Goal: Task Accomplishment & Management: Complete application form

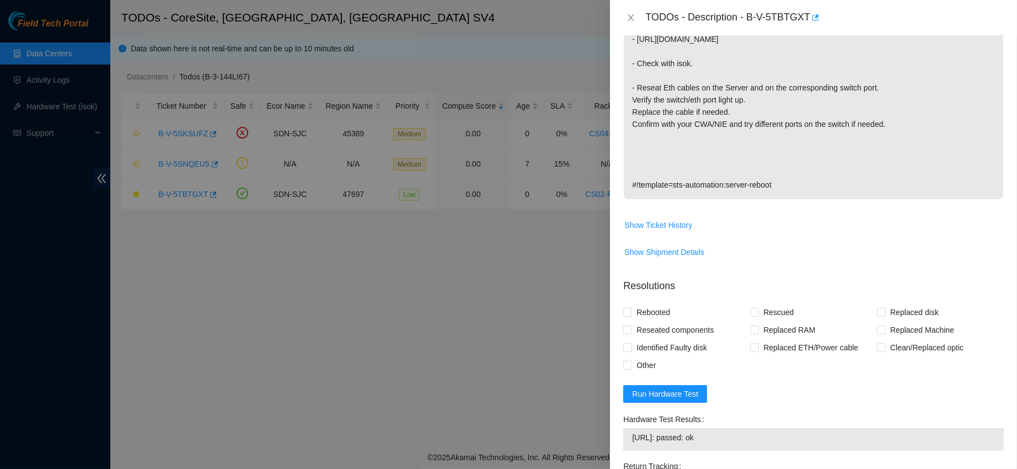
scroll to position [530, 0]
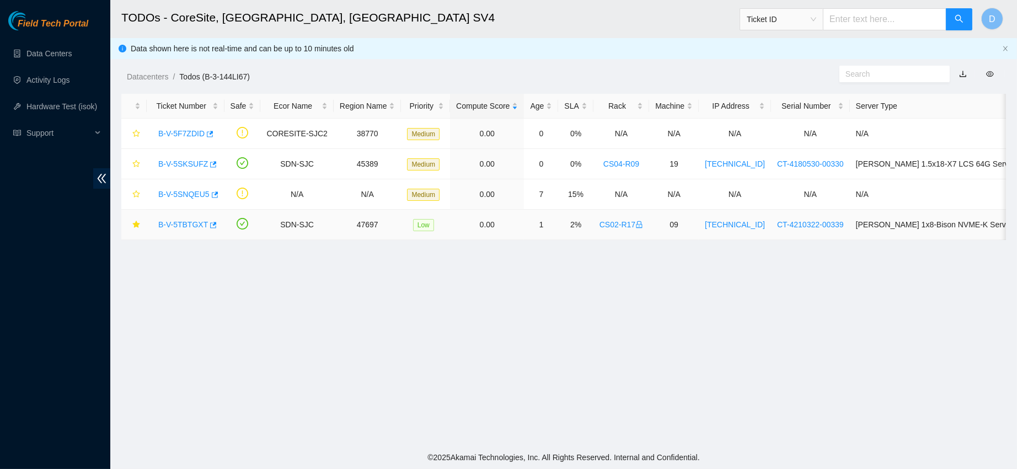
click at [181, 222] on link "B-V-5TBTGXT" at bounding box center [183, 224] width 50 height 9
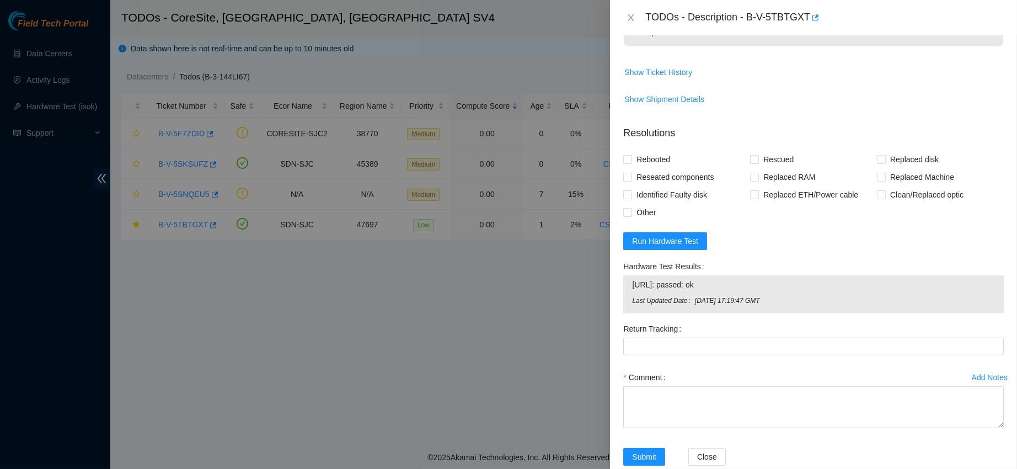
scroll to position [565, 0]
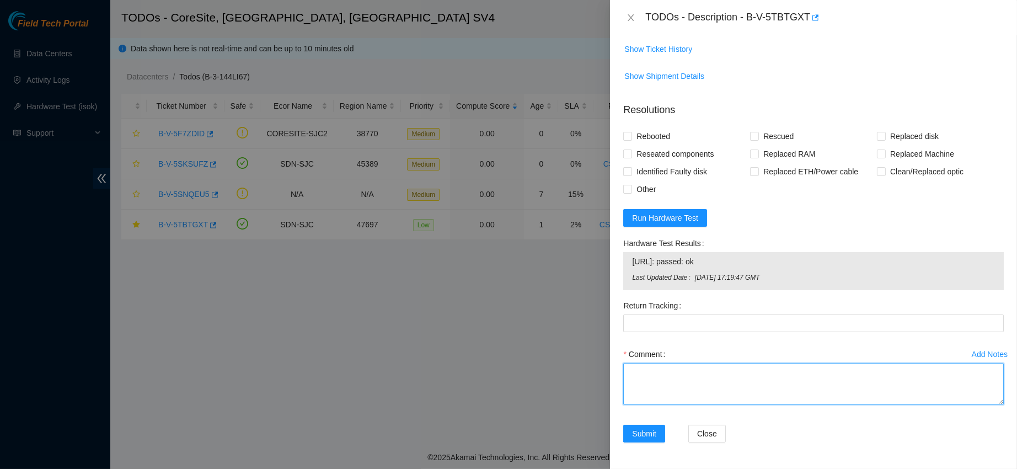
click at [655, 376] on textarea "Comment" at bounding box center [813, 384] width 381 height 42
type textarea "c"
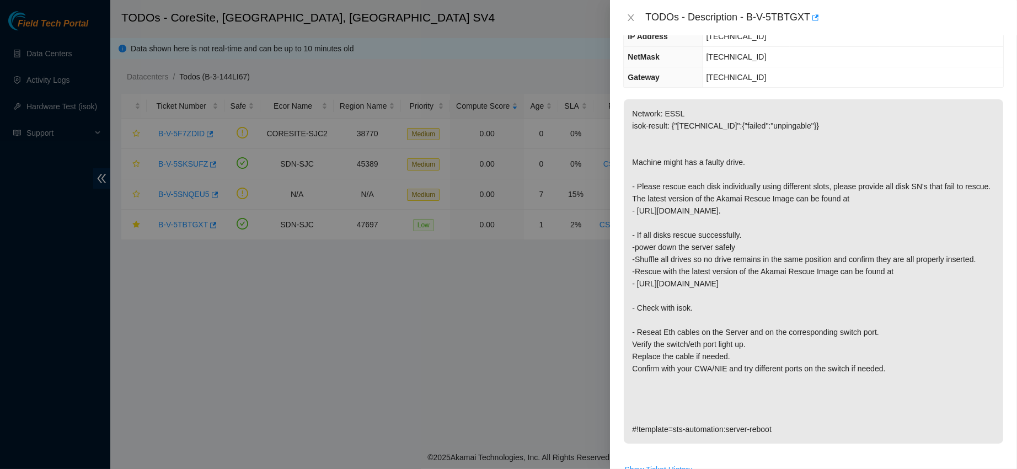
click at [680, 232] on p "Network: ESSL isok-result: {"[TECHNICAL_ID]":{"failed":"unpingable"}} Machine m…" at bounding box center [814, 271] width 380 height 344
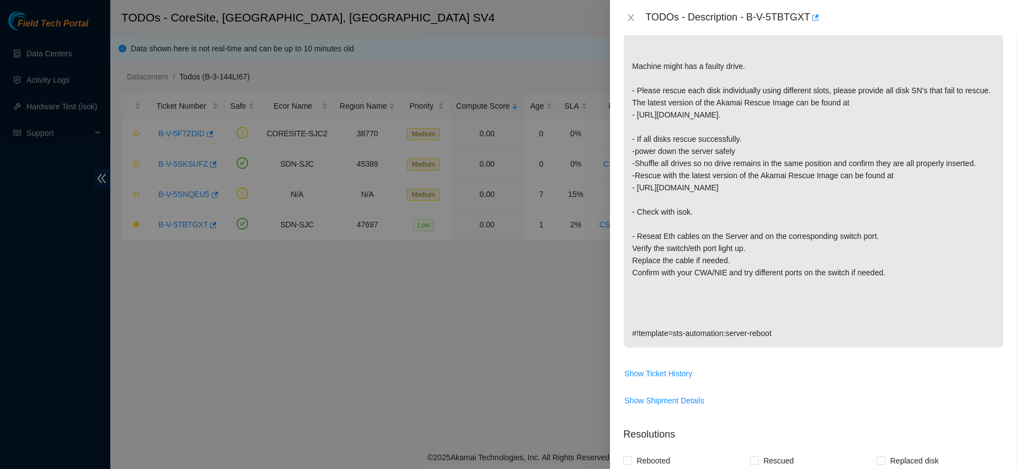
scroll to position [222, 0]
drag, startPoint x: 683, startPoint y: 84, endPoint x: 757, endPoint y: 89, distance: 74.1
click at [757, 89] on p "Network: ESSL isok-result: {"[TECHNICAL_ID]":{"failed":"unpingable"}} Machine m…" at bounding box center [814, 174] width 380 height 344
copy p "each disk individually"
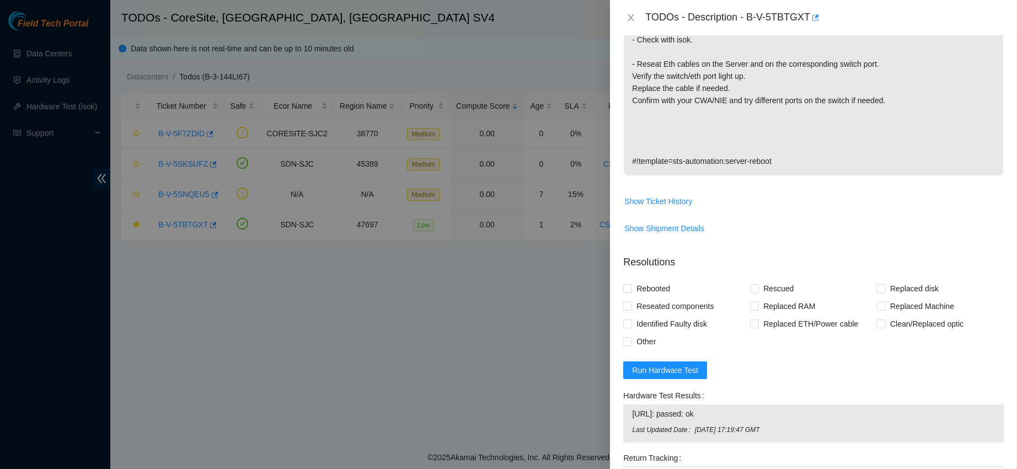
scroll to position [565, 0]
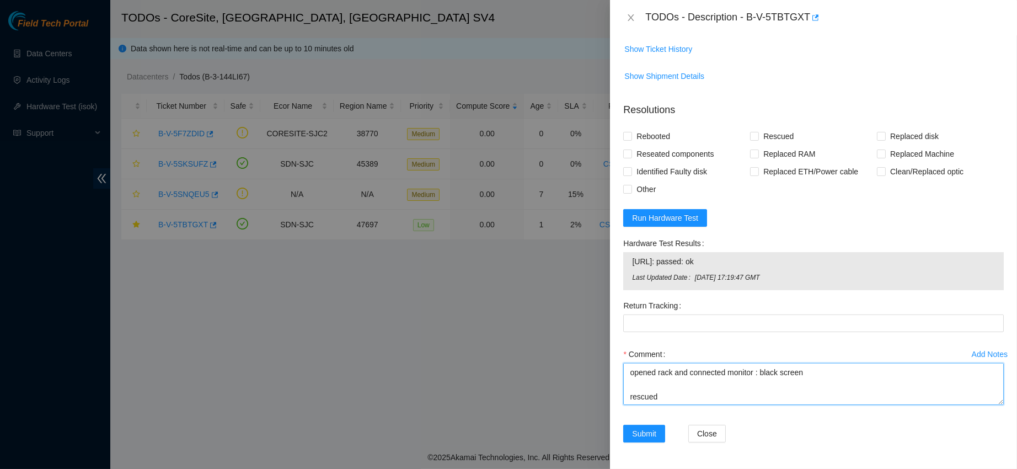
click at [668, 390] on textarea "requessed access to work on ESSL rack contacted nocc to unlock-rids opened rack…" at bounding box center [813, 384] width 381 height 42
click at [659, 397] on textarea "requessed access to work on ESSL rack contacted nocc to unlock-rids opened rack…" at bounding box center [813, 384] width 381 height 42
paste textarea "each disk individually"
click at [662, 397] on textarea "requessed access to work on ESSL rack contacted nocc to unlock-rids opened rack…" at bounding box center [813, 384] width 381 height 42
click at [752, 402] on textarea "requessed access to work on ESSL rack contacted nocc to unlock-rids opened rack…" at bounding box center [813, 384] width 381 height 42
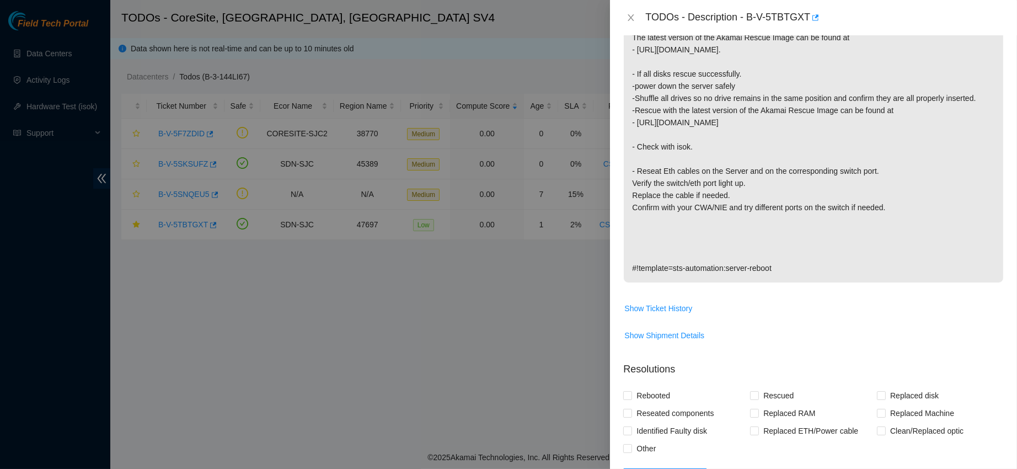
scroll to position [0, 0]
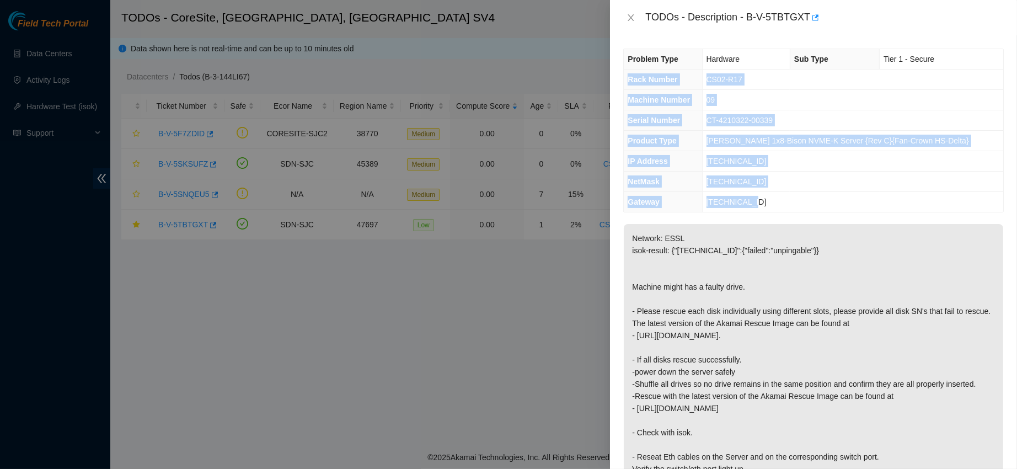
drag, startPoint x: 625, startPoint y: 77, endPoint x: 785, endPoint y: 197, distance: 200.5
click at [785, 197] on tbody "Problem Type Hardware Sub Type Tier 1 - Secure Rack Number CS02-R17 Machine Num…" at bounding box center [814, 130] width 380 height 163
copy tbody "Rack Number CS02-R17 Machine Number 09 Serial Number CT-4210322-00339 Product T…"
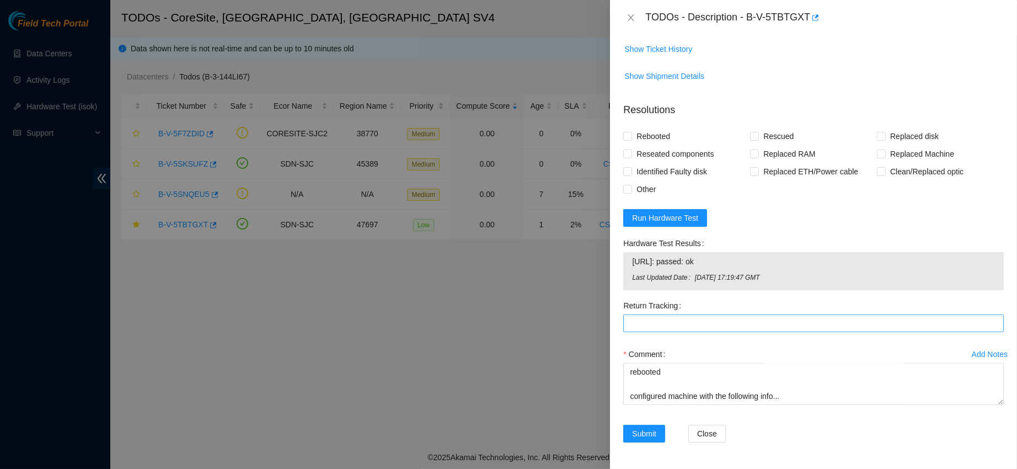
scroll to position [564, 0]
click at [666, 400] on textarea "requessed access to work on ESSL rack contacted nocc to unlock-rids opened rack…" at bounding box center [813, 384] width 381 height 42
paste textarea "Rack Number CS02-R17 Machine Number 09 Serial Number CT-4210322-00339 Product T…"
drag, startPoint x: 633, startPoint y: 265, endPoint x: 715, endPoint y: 268, distance: 81.7
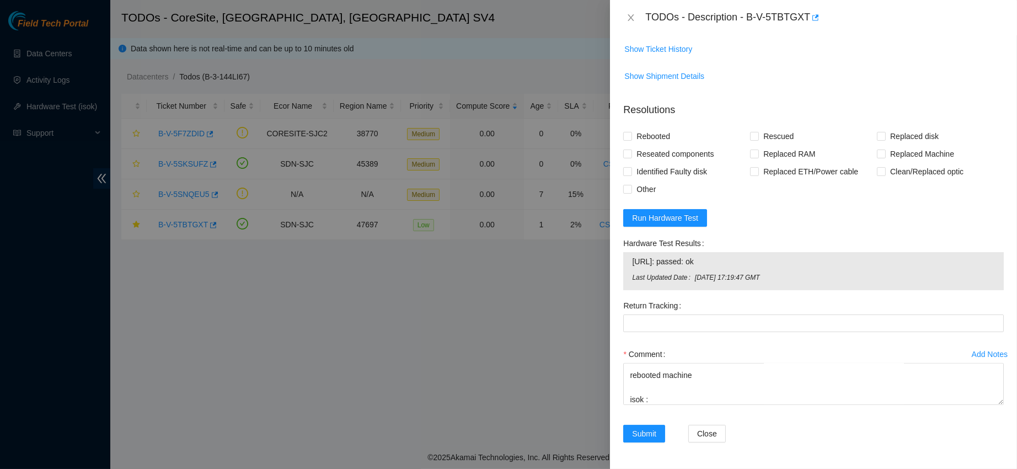
click at [715, 268] on span "[URL]: passed: ok" at bounding box center [813, 261] width 363 height 12
copy span "[URL]: passed: ok"
click at [662, 396] on textarea "requessed access to work on ESSL rack contacted nocc to unlock-rids opened rack…" at bounding box center [813, 384] width 381 height 42
paste textarea "[URL]: passed: ok"
type textarea "requessed access to work on ESSL rack contacted nocc to unlock-rids opened rack…"
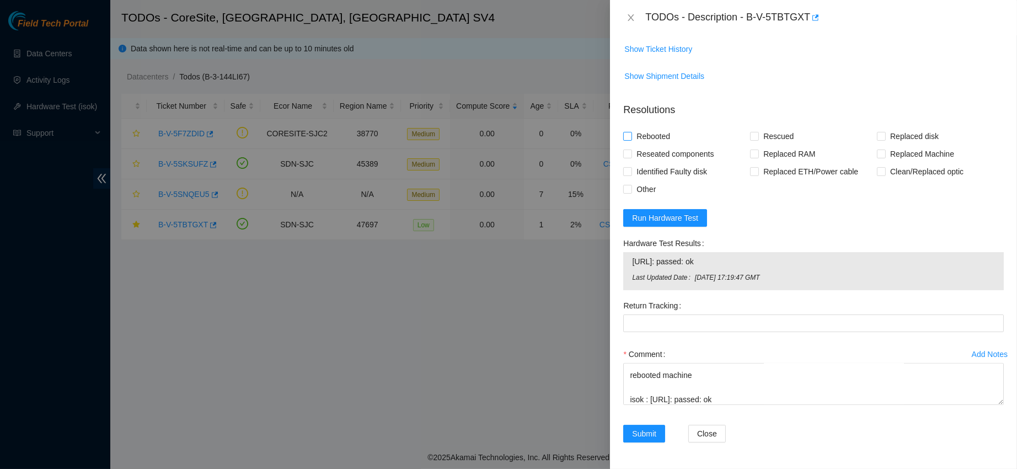
click at [660, 140] on span "Rebooted" at bounding box center [653, 136] width 42 height 18
click at [631, 140] on input "Rebooted" at bounding box center [627, 136] width 8 height 8
checkbox input "true"
click at [682, 146] on span "Reseated components" at bounding box center [675, 154] width 86 height 18
click at [631, 149] on input "Reseated components" at bounding box center [627, 153] width 8 height 8
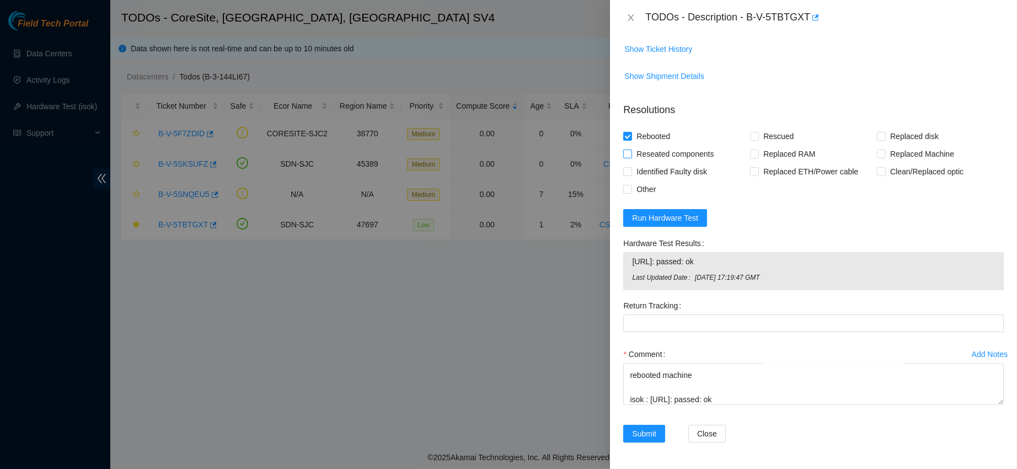
checkbox input "true"
click at [767, 138] on span "Rescued" at bounding box center [778, 136] width 39 height 18
click at [758, 138] on input "Rescued" at bounding box center [754, 136] width 8 height 8
checkbox input "true"
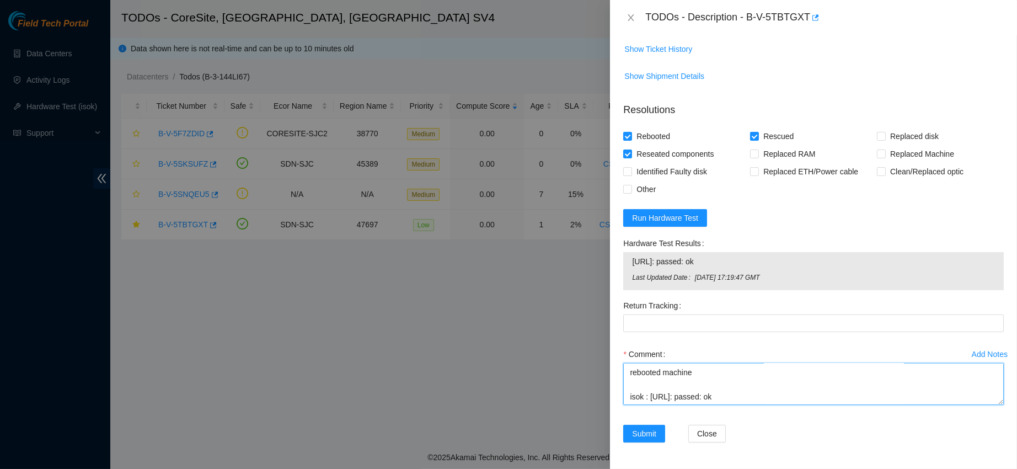
click at [745, 391] on textarea "requessed access to work on ESSL rack contacted nocc to unlock-rids opened rack…" at bounding box center [813, 384] width 381 height 42
type textarea "requessed access to work on ESSL rack contacted nocc to unlock-rids opened rack…"
drag, startPoint x: 737, startPoint y: 406, endPoint x: 651, endPoint y: 340, distance: 108.2
click at [651, 340] on form "Resolutions Rebooted Rescued Replaced disk Reseated components Replaced RAM Rep…" at bounding box center [813, 275] width 381 height 362
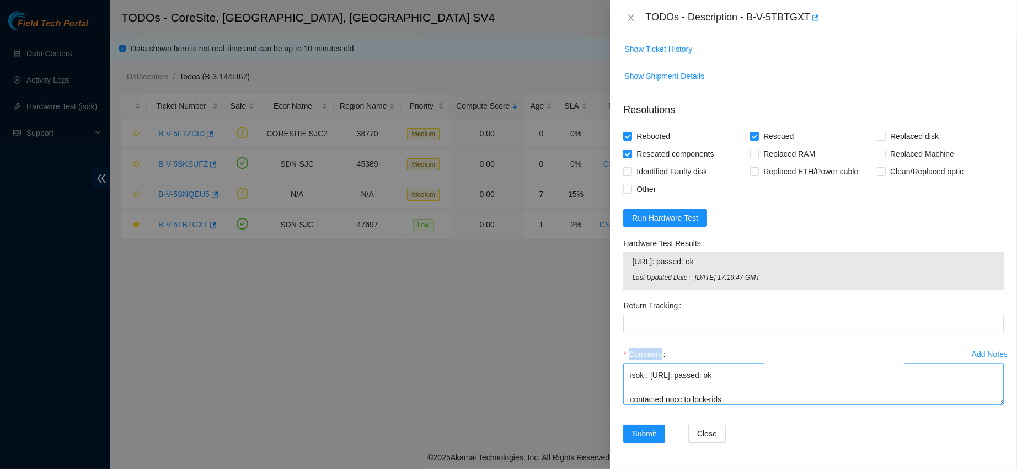
click at [728, 396] on textarea "requessed access to work on ESSL rack contacted nocc to unlock-rids opened rack…" at bounding box center [813, 384] width 381 height 42
drag, startPoint x: 728, startPoint y: 396, endPoint x: 603, endPoint y: 325, distance: 143.0
click at [603, 325] on div "TODOs - Description - B-V-5TBTGXT Problem Type Hardware Sub Type Tier 1 - Secur…" at bounding box center [508, 234] width 1017 height 469
click at [810, 349] on div "Comment" at bounding box center [813, 354] width 381 height 18
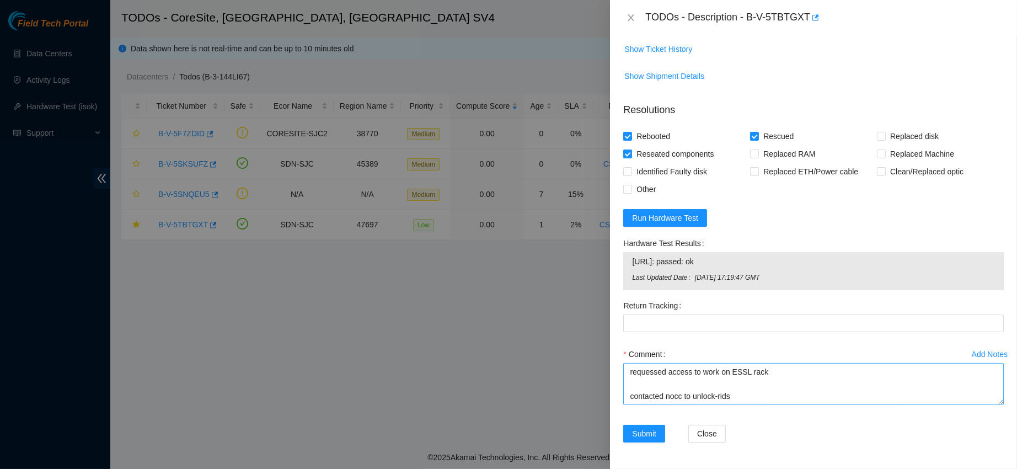
scroll to position [327, 0]
click at [649, 436] on span "Submit" at bounding box center [644, 433] width 24 height 12
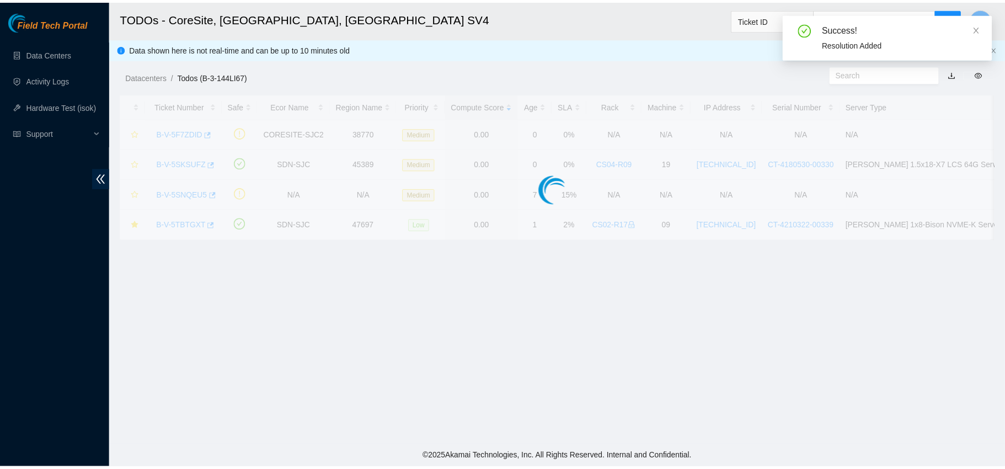
scroll to position [253, 0]
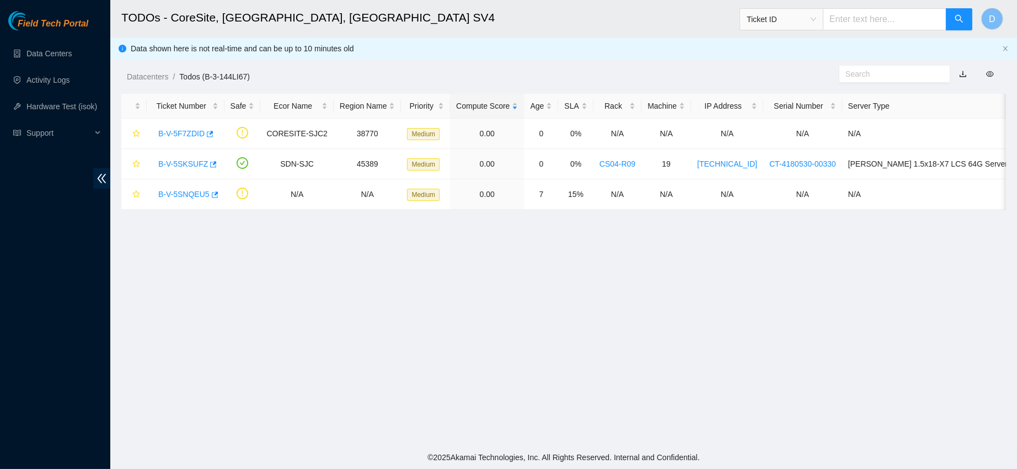
click at [786, 14] on span "Ticket ID" at bounding box center [782, 19] width 70 height 17
click at [781, 109] on div "Serial Number" at bounding box center [789, 111] width 70 height 12
click at [858, 26] on input "text" at bounding box center [885, 19] width 124 height 22
paste input "C2007393584"
type input "C2007393584"
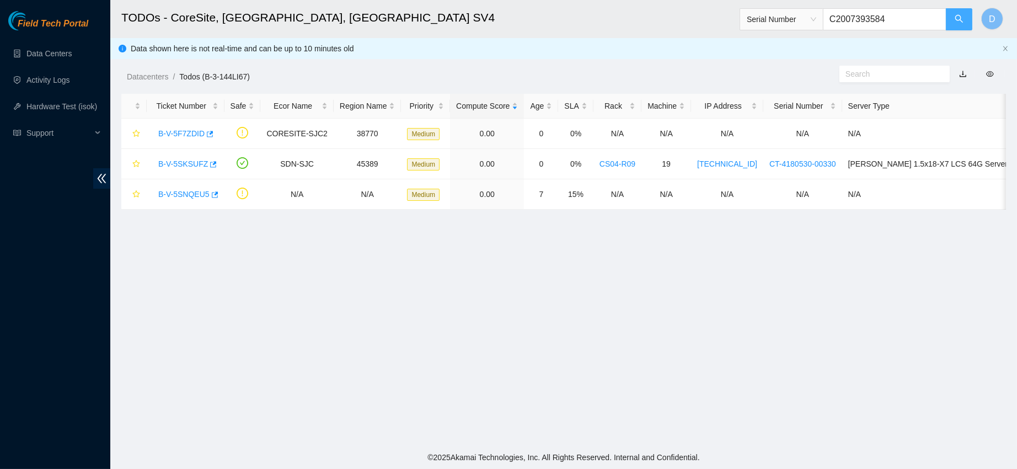
click at [960, 10] on button "button" at bounding box center [959, 19] width 26 height 22
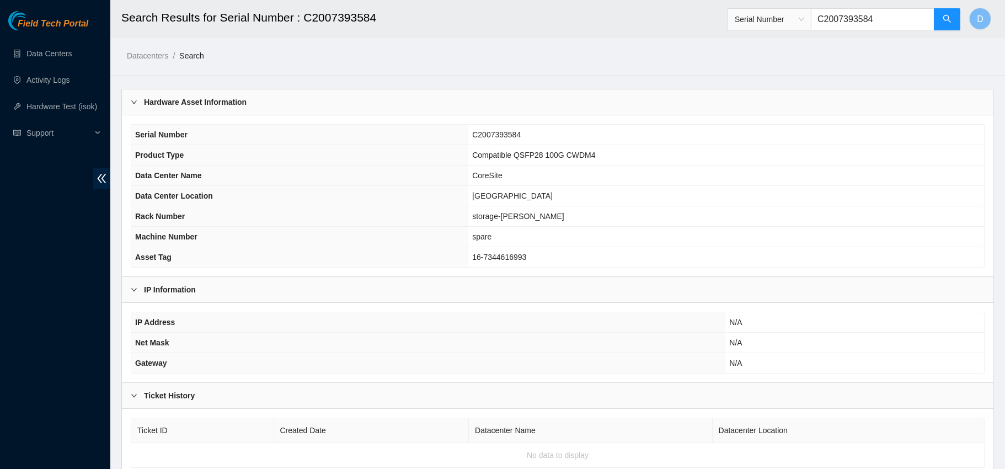
click at [849, 12] on input "C2007393584" at bounding box center [873, 19] width 124 height 22
paste input "K07778"
click at [943, 18] on icon "search" at bounding box center [947, 19] width 8 height 8
click at [842, 22] on input "C20K07778" at bounding box center [873, 19] width 124 height 22
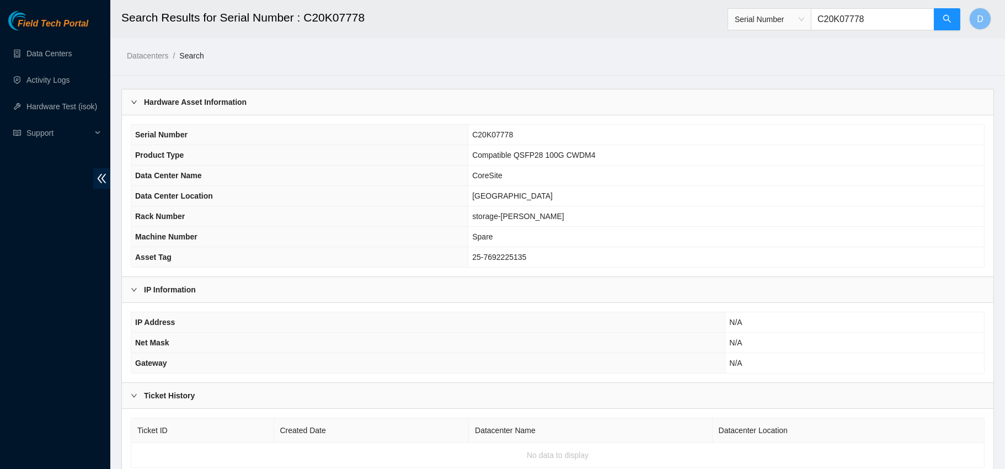
click at [842, 22] on input "C20K07778" at bounding box center [873, 19] width 124 height 22
click at [869, 22] on input "C20K07778" at bounding box center [873, 19] width 124 height 22
paste input "10085"
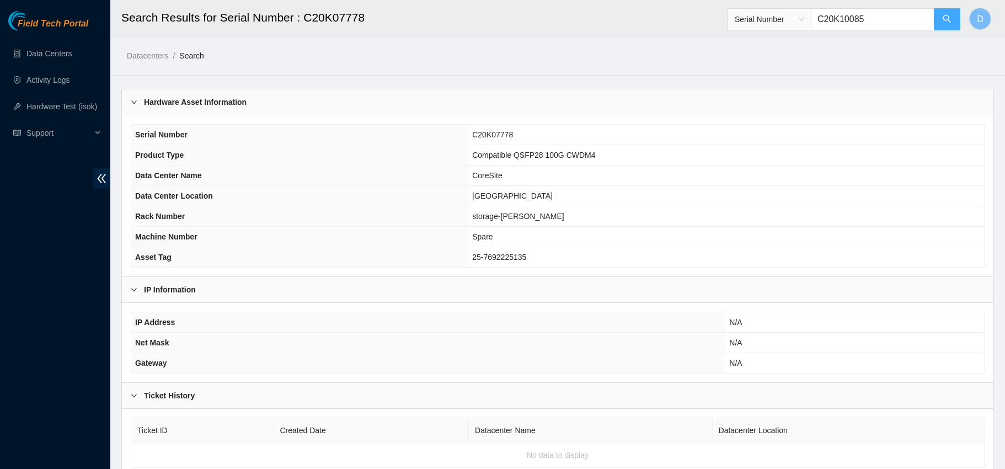
click at [953, 21] on button "button" at bounding box center [947, 19] width 26 height 22
click at [836, 14] on input "C20K10085" at bounding box center [873, 19] width 124 height 22
paste input "08403"
click at [953, 16] on button "button" at bounding box center [947, 19] width 26 height 22
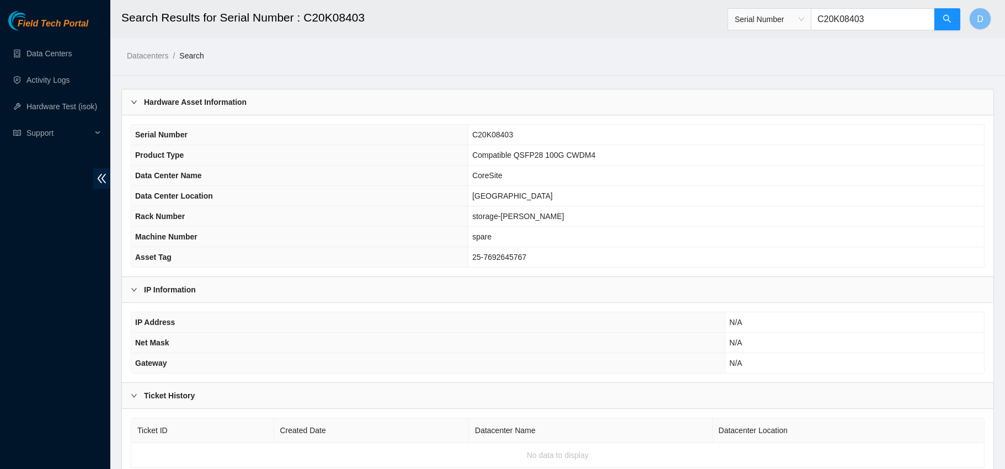
scroll to position [41, 0]
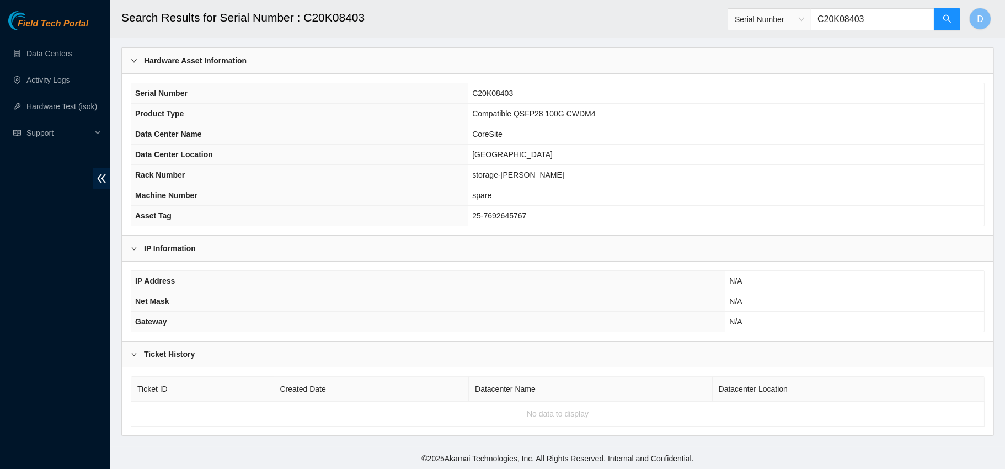
click at [827, 10] on input "C20K08403" at bounding box center [873, 19] width 124 height 22
paste input "M11517"
click at [940, 19] on button "button" at bounding box center [947, 19] width 26 height 22
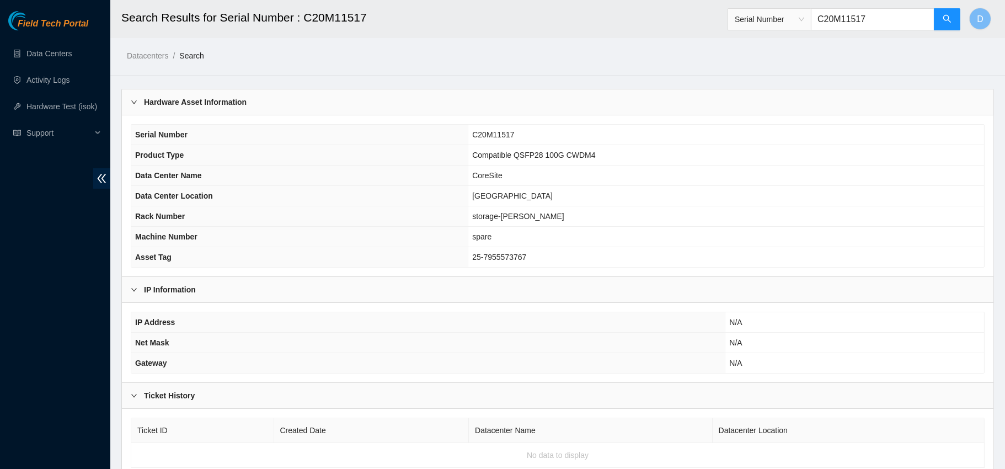
click at [840, 25] on input "C20M11517" at bounding box center [873, 19] width 124 height 22
paste input "S21DB01HC"
click at [941, 24] on button "button" at bounding box center [947, 19] width 26 height 22
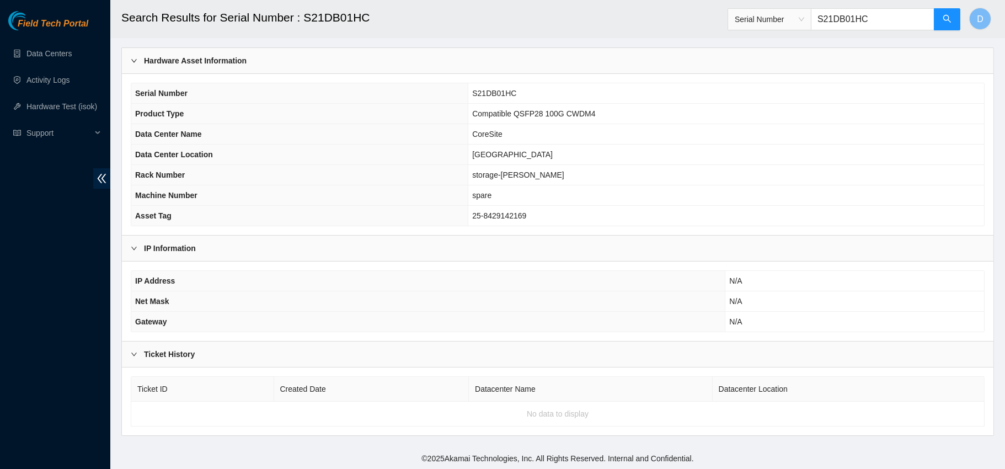
click at [856, 19] on input "S21DB01HC" at bounding box center [873, 19] width 124 height 22
paste input "C2007389880"
click at [939, 12] on button "button" at bounding box center [947, 19] width 26 height 22
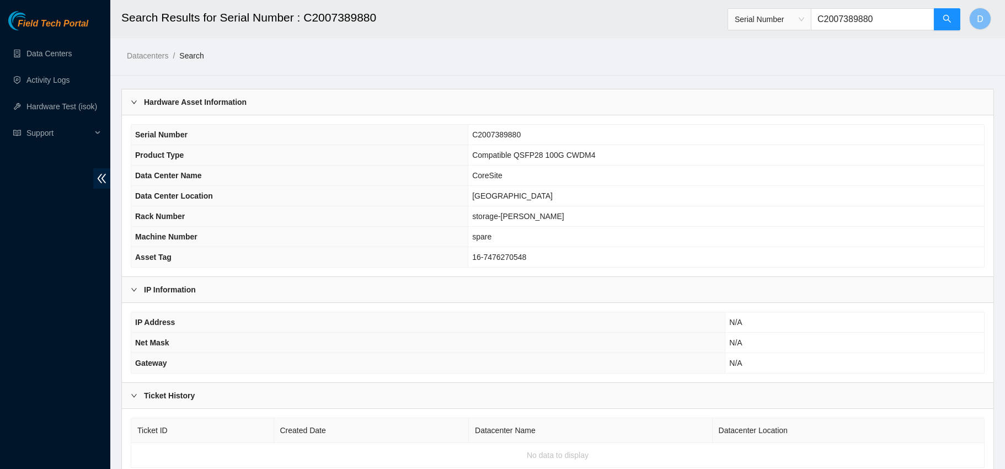
click at [862, 26] on input "C2007389880" at bounding box center [873, 19] width 124 height 22
paste input "H07738"
click at [938, 19] on button "button" at bounding box center [947, 19] width 26 height 22
click at [848, 16] on input "C20H07738" at bounding box center [873, 19] width 124 height 22
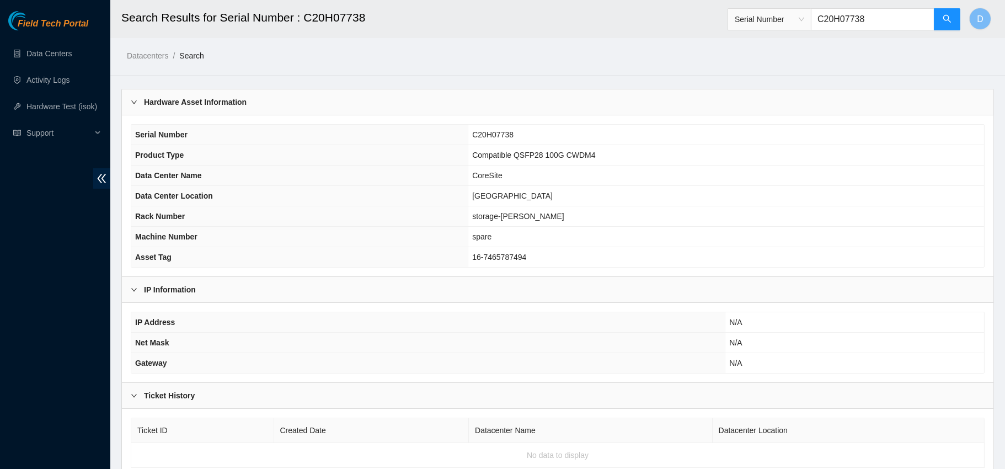
click at [848, 16] on input "C20H07738" at bounding box center [873, 19] width 124 height 22
paste input "07390166"
click at [944, 15] on icon "search" at bounding box center [947, 18] width 9 height 9
click at [852, 20] on input "C2007390166" at bounding box center [873, 19] width 124 height 22
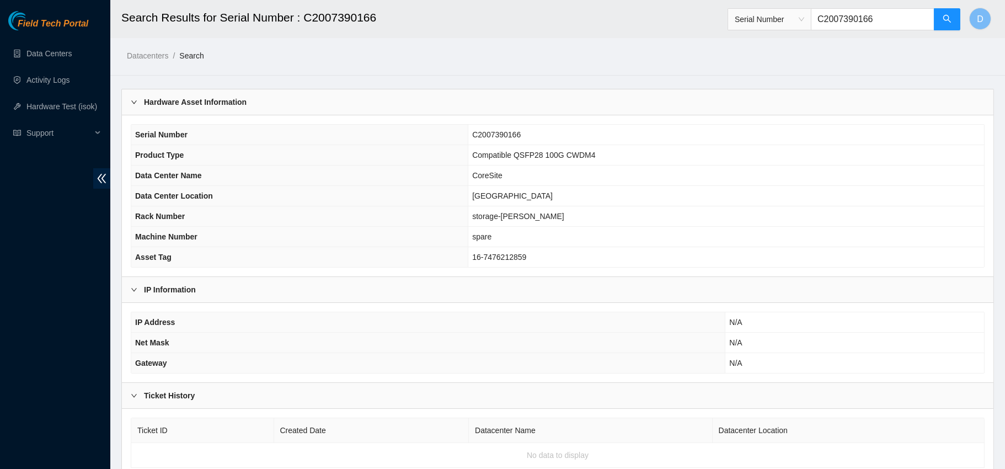
paste input "89110"
click at [939, 21] on button "button" at bounding box center [947, 19] width 26 height 22
click at [851, 11] on input "C2007389110" at bounding box center [873, 19] width 124 height 22
paste input "H06023"
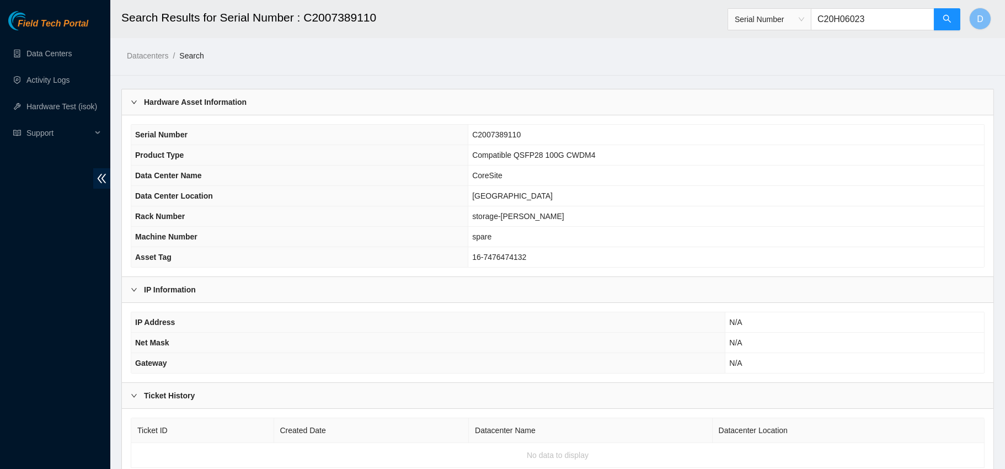
click at [930, 21] on input "C20H06023" at bounding box center [873, 19] width 124 height 22
click at [947, 15] on icon "search" at bounding box center [947, 19] width 8 height 8
click at [853, 15] on input "C20H06023" at bounding box center [873, 19] width 124 height 22
paste input "09347458"
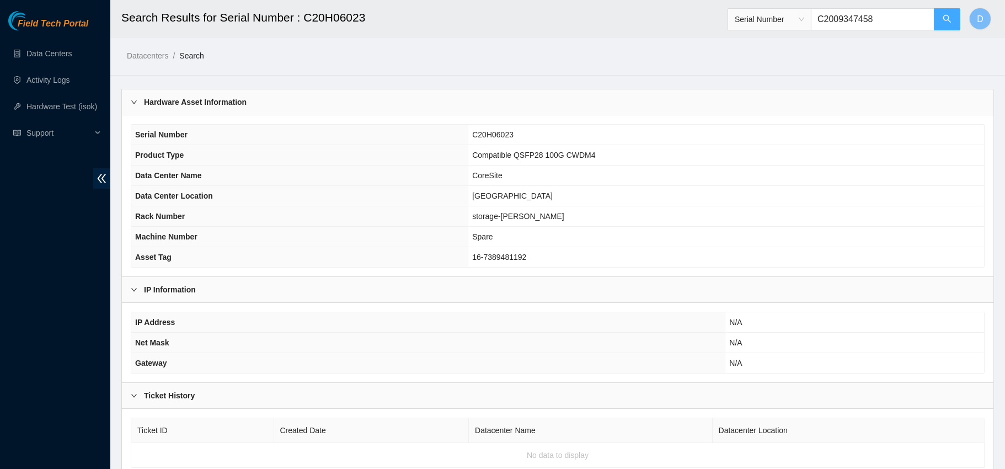
click at [943, 24] on span "search" at bounding box center [947, 19] width 9 height 10
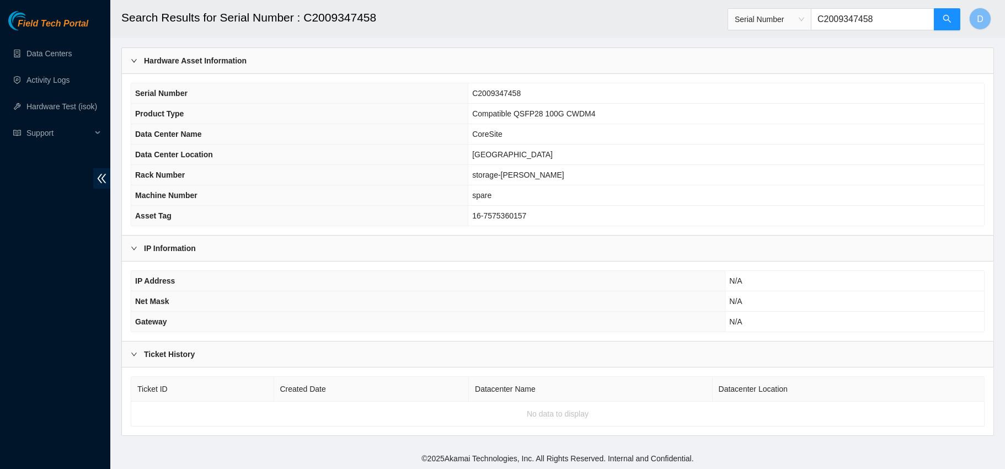
click at [837, 25] on input "C2009347458" at bounding box center [873, 19] width 124 height 22
paste input "7389485"
click at [940, 14] on button "button" at bounding box center [947, 19] width 26 height 22
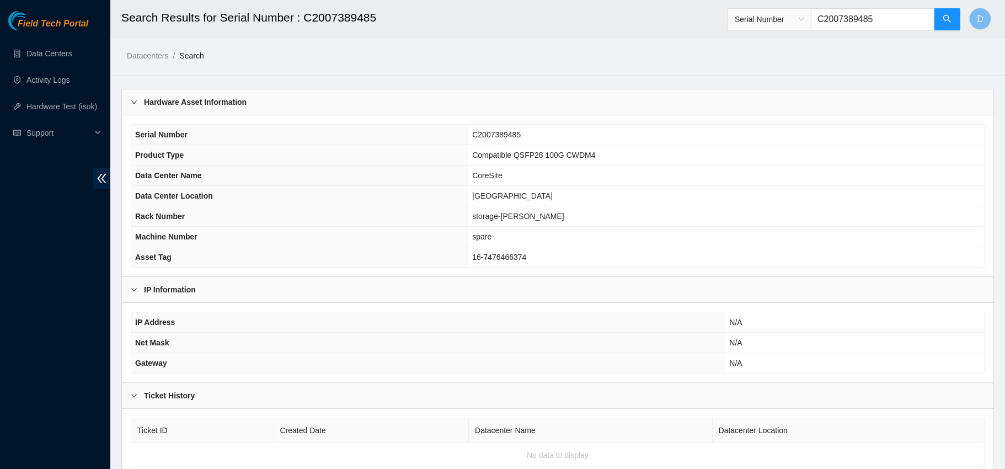
scroll to position [41, 0]
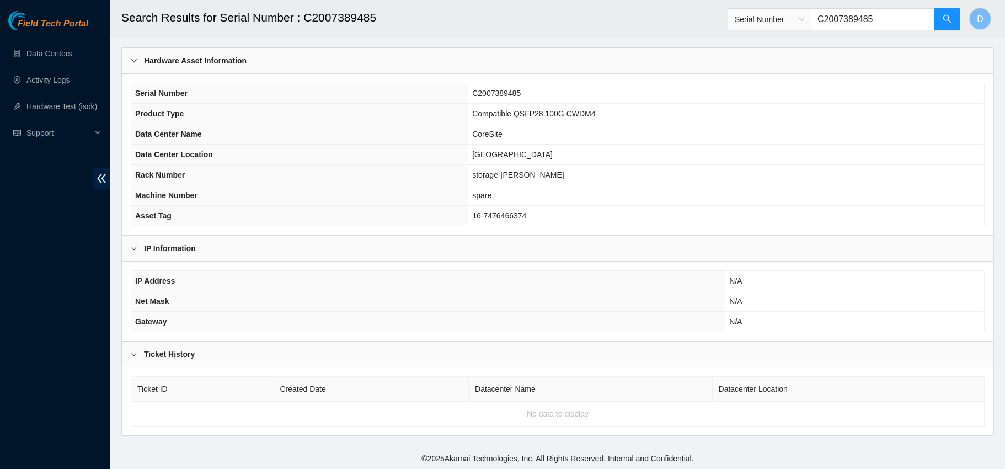
click at [831, 14] on input "C2007389485" at bounding box center [873, 19] width 124 height 22
paste input "M1153"
click at [939, 19] on button "button" at bounding box center [947, 19] width 26 height 22
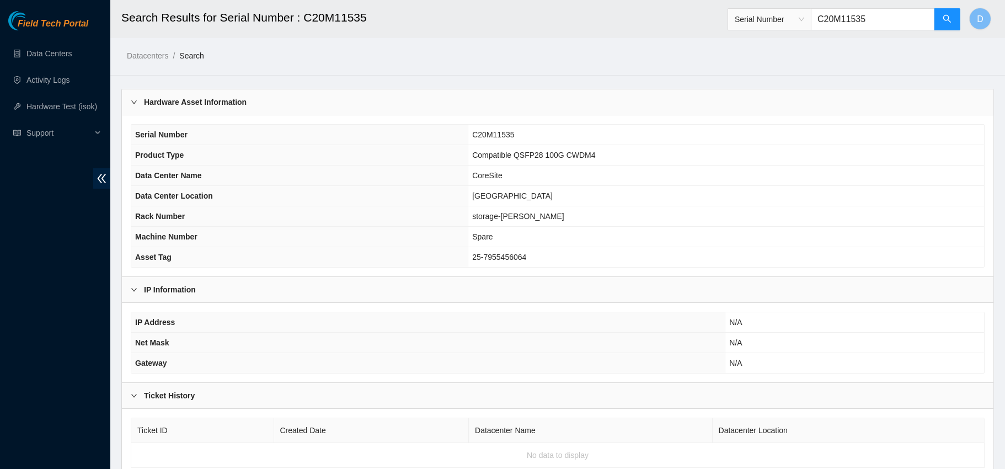
scroll to position [41, 0]
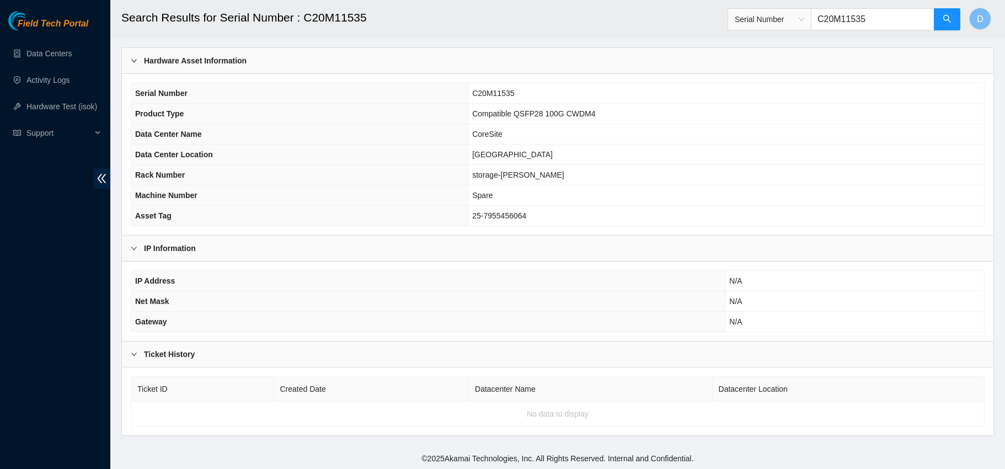
click at [838, 16] on input "C20M11535" at bounding box center [873, 19] width 124 height 22
paste input "09346407"
click at [947, 14] on button "button" at bounding box center [947, 19] width 26 height 22
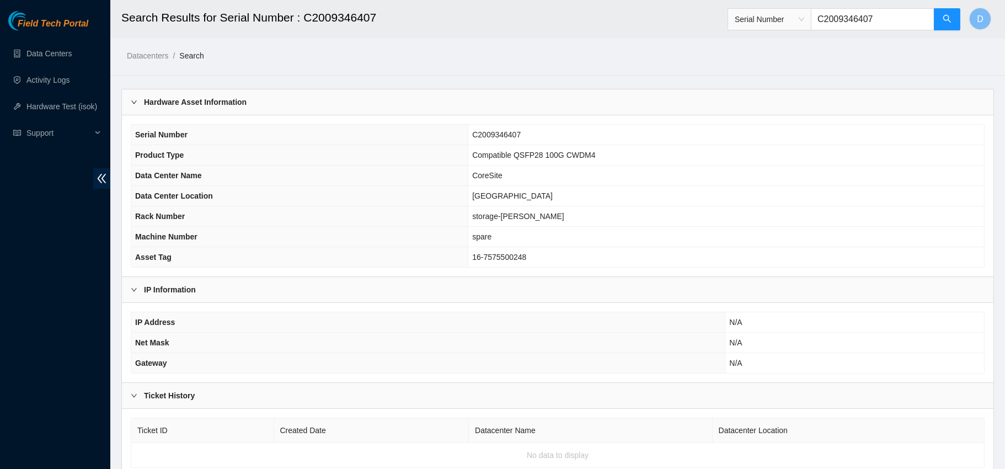
click at [867, 19] on input "C2009346407" at bounding box center [873, 19] width 124 height 22
paste input "S21DB01G6"
click at [953, 28] on button "button" at bounding box center [947, 19] width 26 height 22
click at [849, 16] on input "S21DB01G6" at bounding box center [873, 19] width 124 height 22
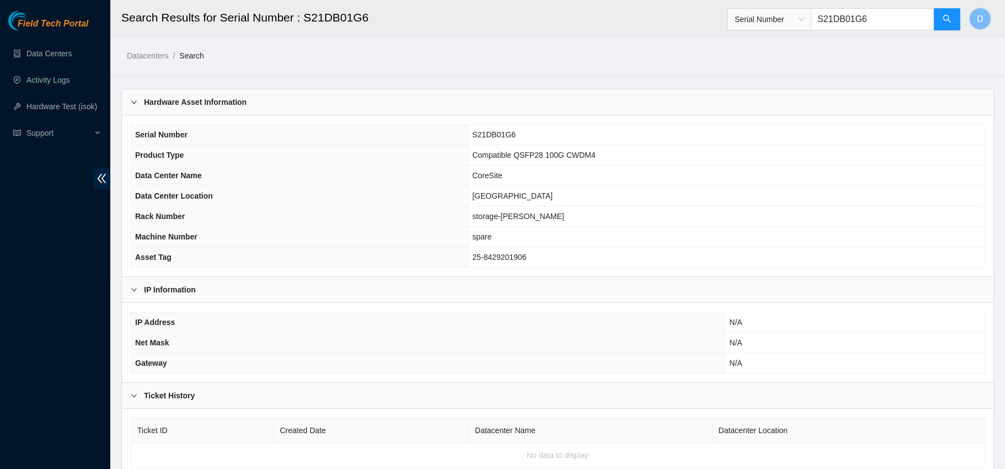
click at [849, 16] on input "S21DB01G6" at bounding box center [873, 19] width 124 height 22
paste input "C20H06047"
click at [950, 25] on button "button" at bounding box center [947, 19] width 26 height 22
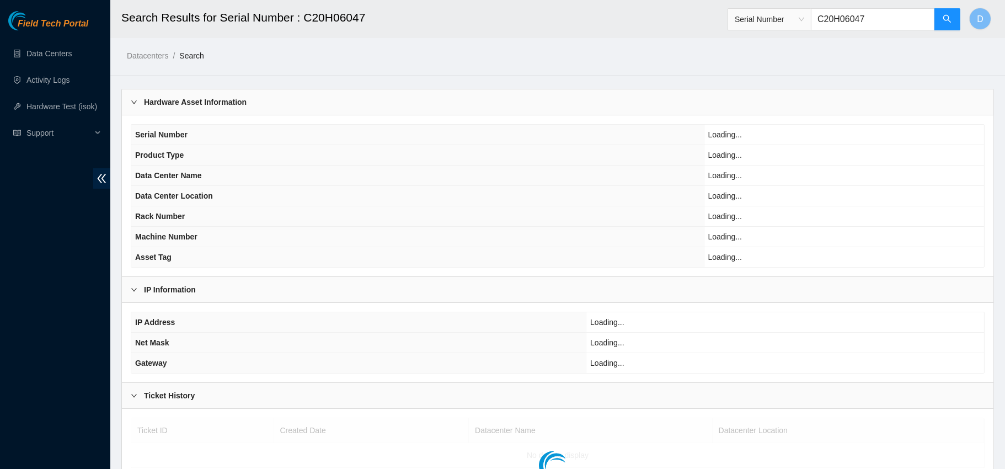
scroll to position [41, 0]
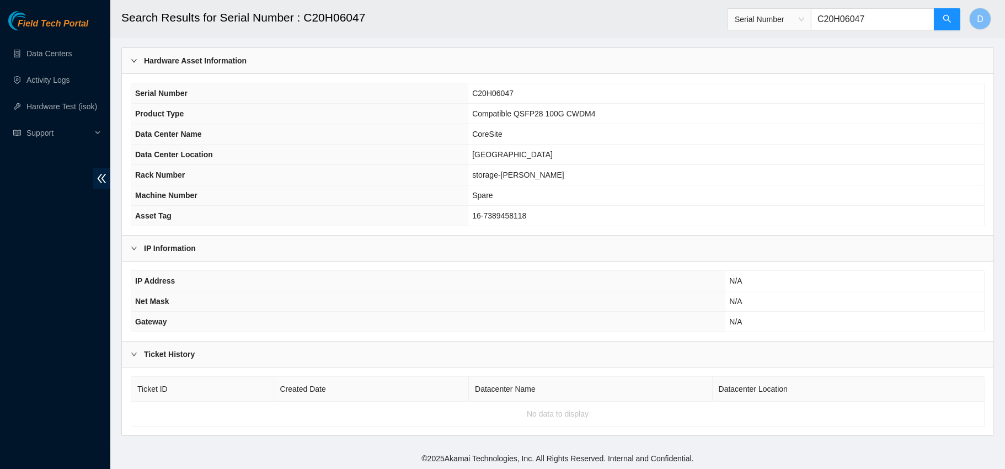
click at [860, 19] on input "C20H06047" at bounding box center [873, 19] width 124 height 22
paste input "07391016"
click at [959, 23] on button "button" at bounding box center [947, 19] width 26 height 22
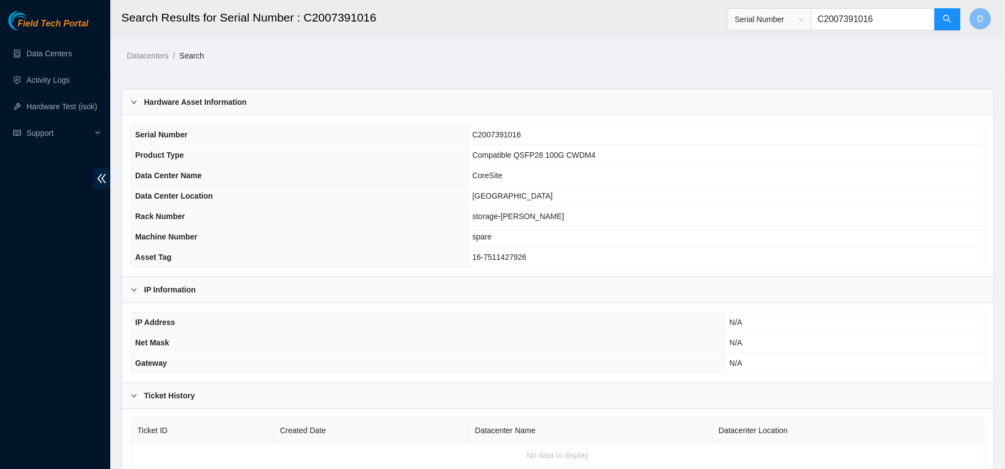
scroll to position [41, 0]
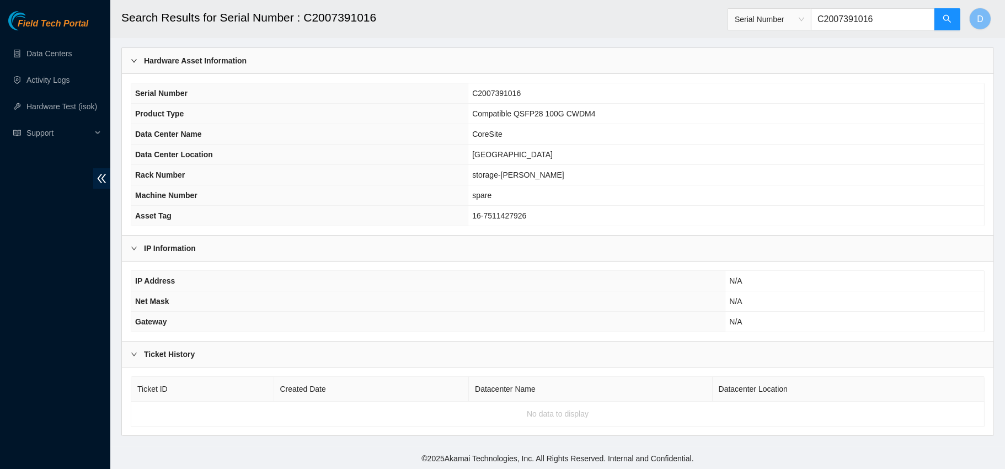
type input "C2007391016"
click at [838, 14] on input "C2007391016" at bounding box center [873, 19] width 124 height 22
click at [940, 20] on button "button" at bounding box center [947, 19] width 26 height 22
click at [939, 10] on button "button" at bounding box center [947, 19] width 26 height 22
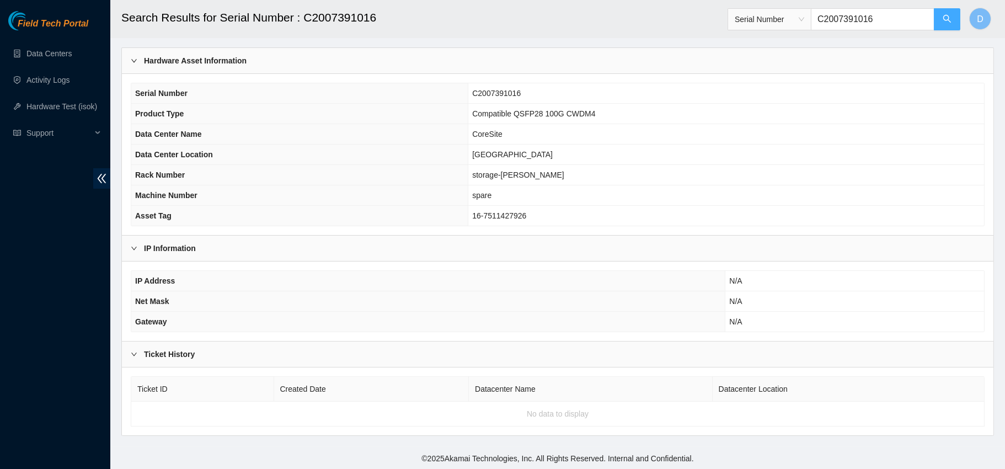
click at [954, 23] on button "button" at bounding box center [947, 19] width 26 height 22
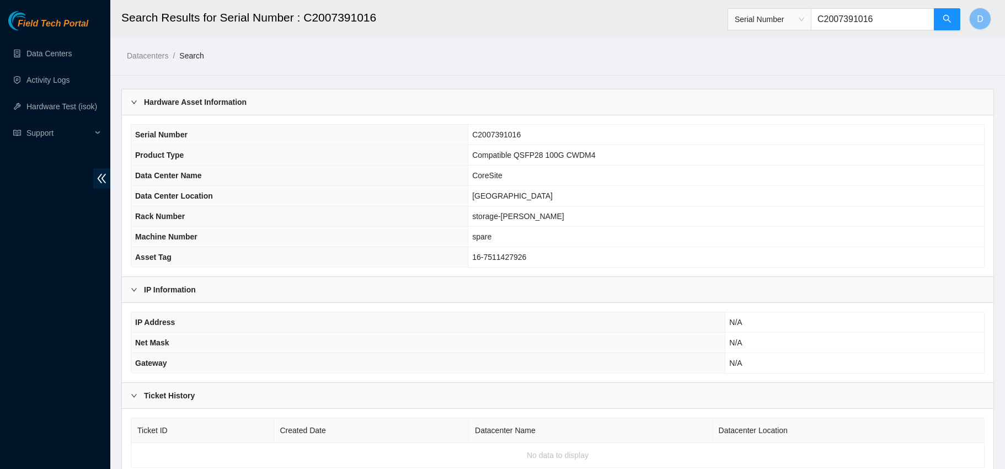
click at [840, 19] on input "C2007391016" at bounding box center [873, 19] width 124 height 22
click at [955, 17] on button "button" at bounding box center [947, 19] width 26 height 22
click at [836, 17] on input "C2007391016" at bounding box center [873, 19] width 124 height 22
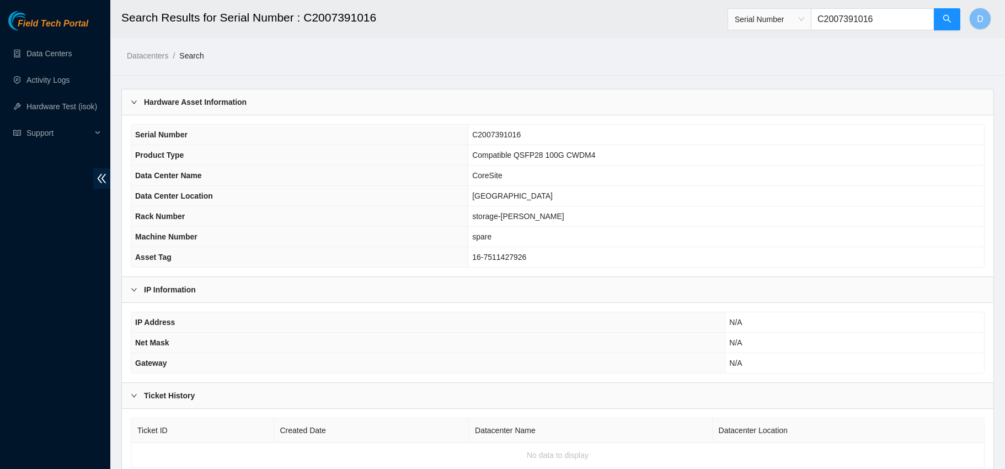
paste input "S21DB01RH"
click at [941, 14] on button "button" at bounding box center [947, 19] width 26 height 22
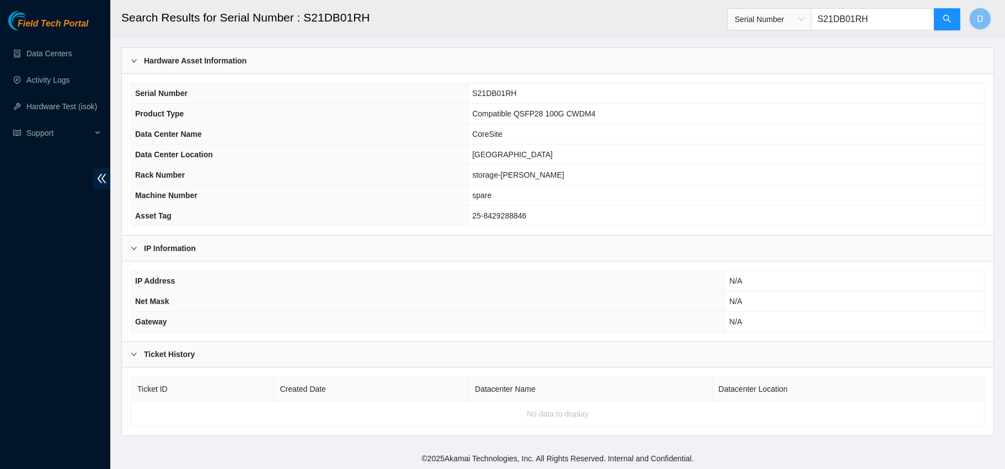
click at [830, 14] on input "S21DB01RH" at bounding box center [873, 19] width 124 height 22
paste input "C2007390819"
click at [941, 16] on button "button" at bounding box center [947, 19] width 26 height 22
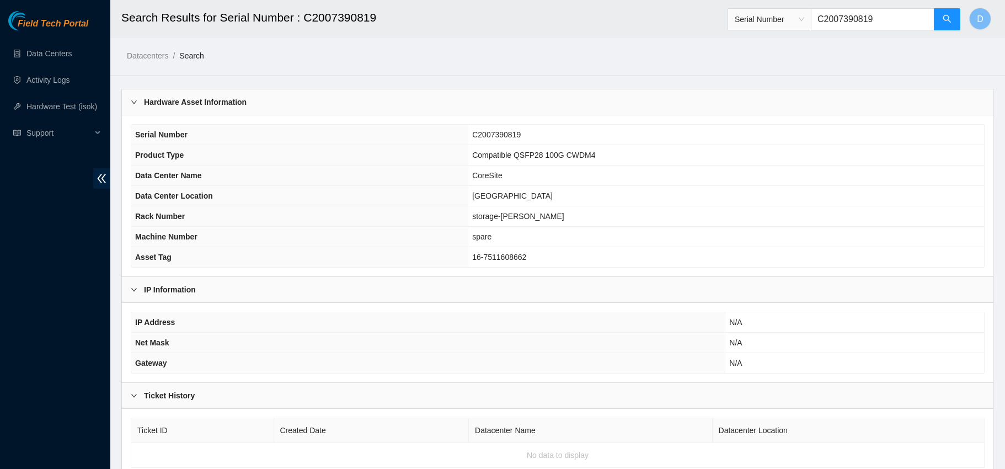
click at [862, 14] on input "C2007390819" at bounding box center [873, 19] width 124 height 22
paste input "3483"
click at [944, 27] on button "button" at bounding box center [947, 19] width 26 height 22
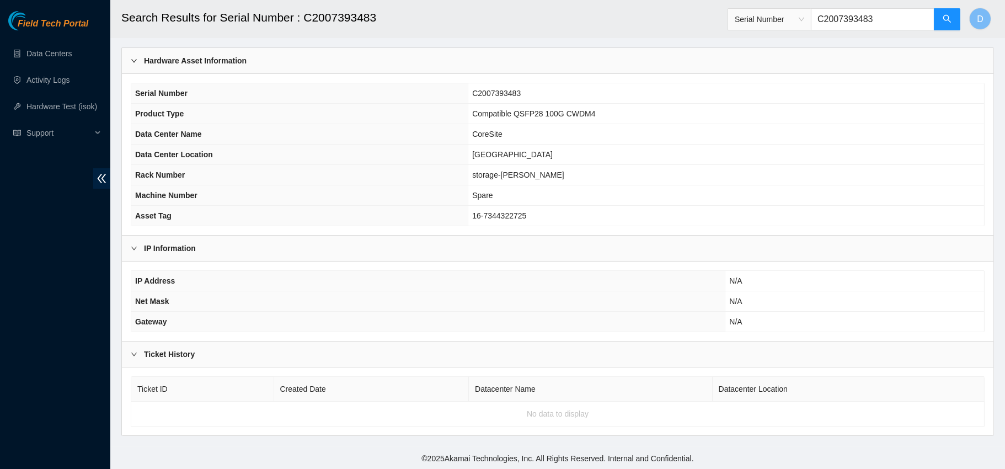
click at [829, 19] on input "C2007393483" at bounding box center [873, 19] width 124 height 22
paste input "H08211"
click at [947, 27] on button "button" at bounding box center [947, 19] width 26 height 22
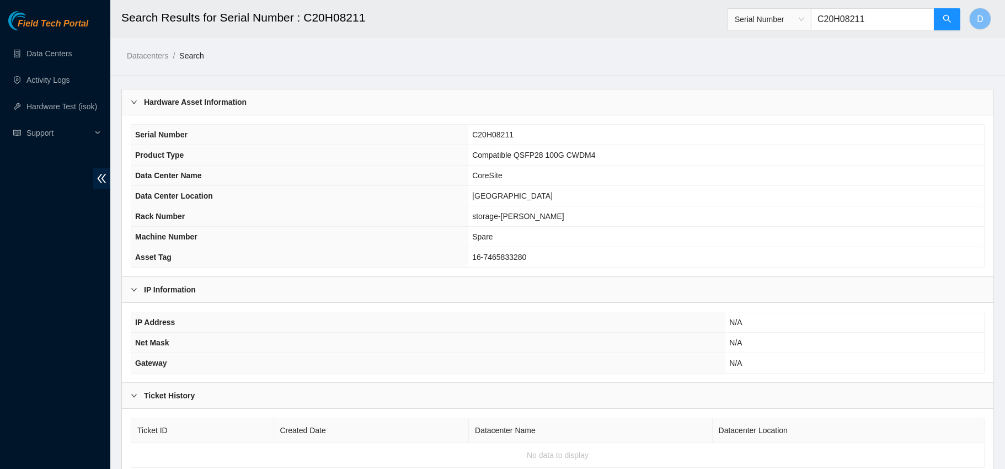
click at [843, 24] on input "C20H08211" at bounding box center [873, 19] width 124 height 22
paste input "M13110"
click at [940, 19] on button "button" at bounding box center [947, 19] width 26 height 22
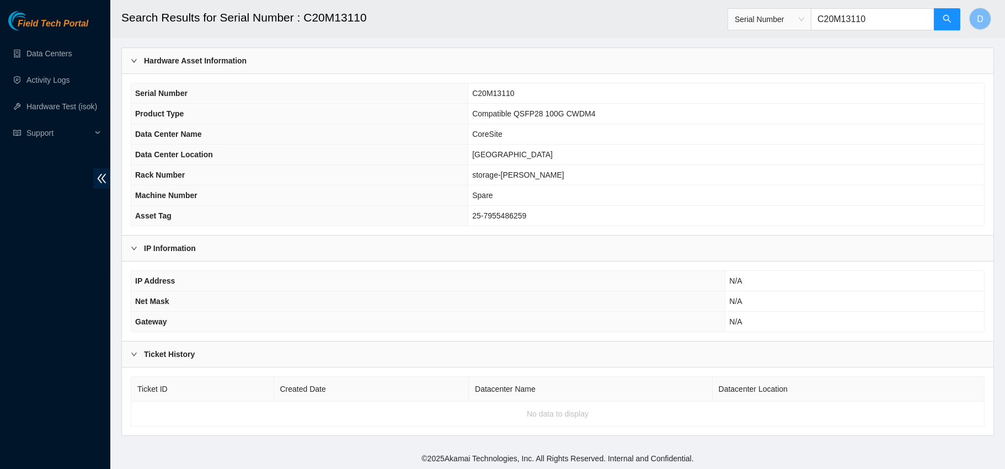
click at [847, 14] on input "C20M13110" at bounding box center [873, 19] width 124 height 22
paste input "K0970"
click at [950, 17] on icon "search" at bounding box center [947, 18] width 9 height 9
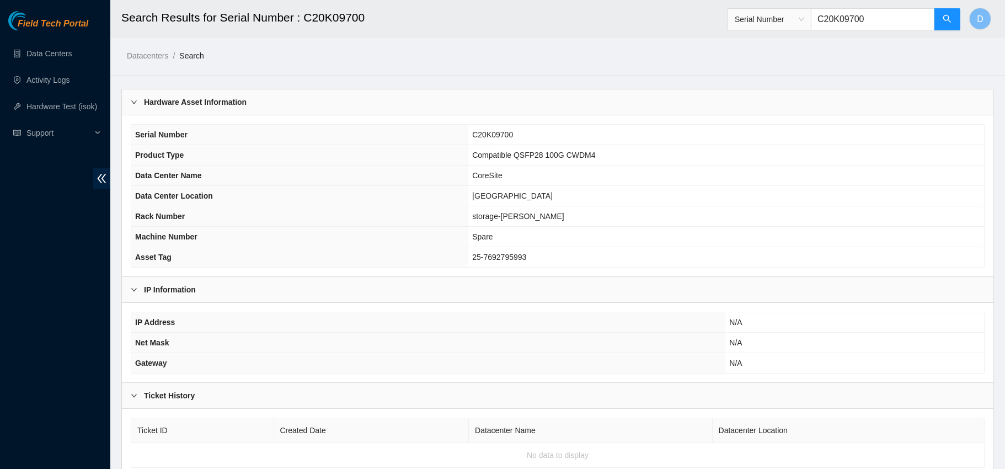
scroll to position [41, 0]
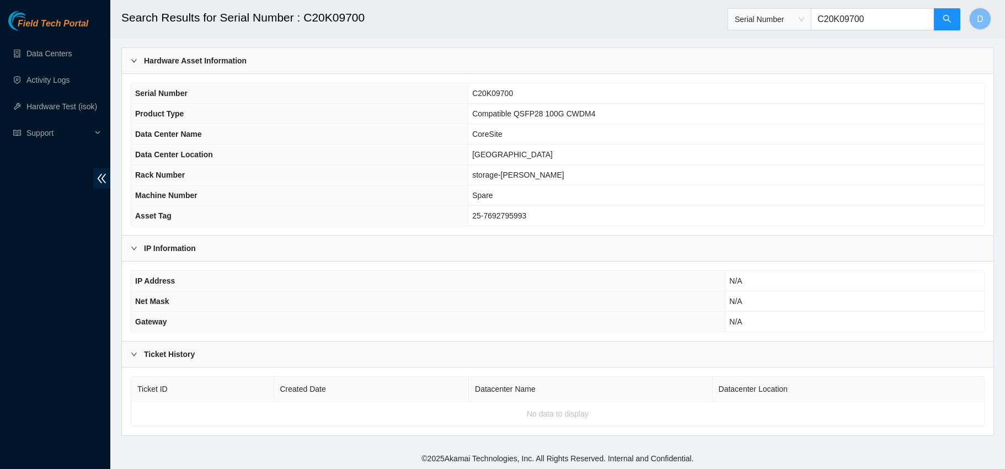
click at [842, 17] on input "C20K09700" at bounding box center [873, 19] width 124 height 22
paste input "S21DB01SK"
click at [961, 25] on header "Search Results for Serial Number : C20K09700 Serial Number S21DB01SK D" at bounding box center [612, 19] width 1005 height 38
click at [945, 21] on icon "search" at bounding box center [947, 19] width 8 height 8
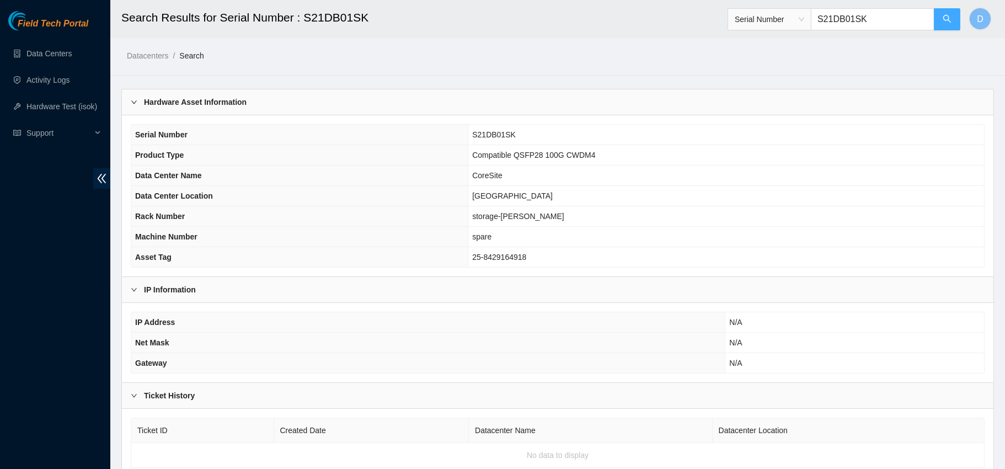
scroll to position [41, 0]
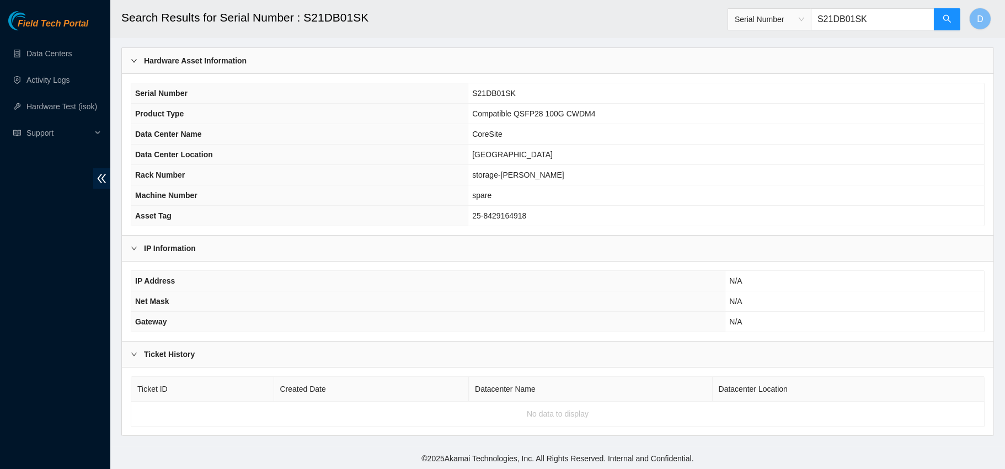
click at [845, 25] on input "S21DB01SK" at bounding box center [873, 19] width 124 height 22
paste input "C20H06233"
click at [950, 18] on icon "search" at bounding box center [947, 18] width 9 height 9
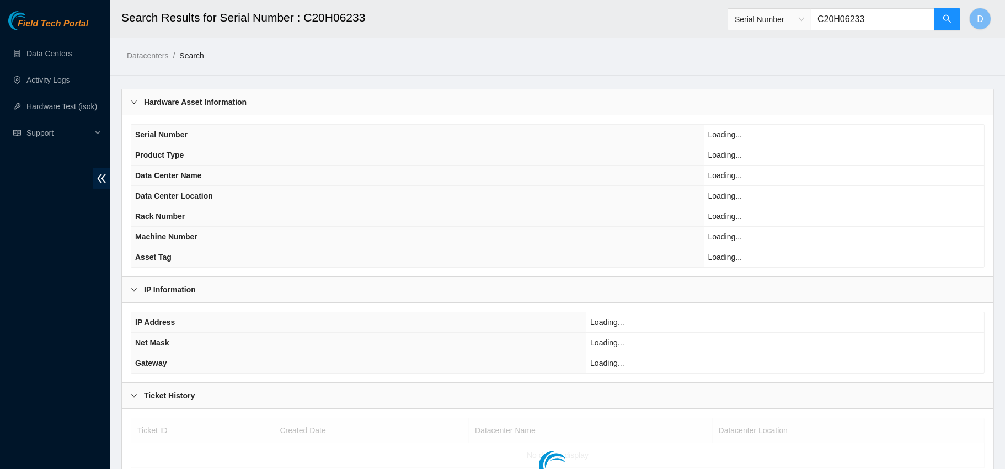
scroll to position [41, 0]
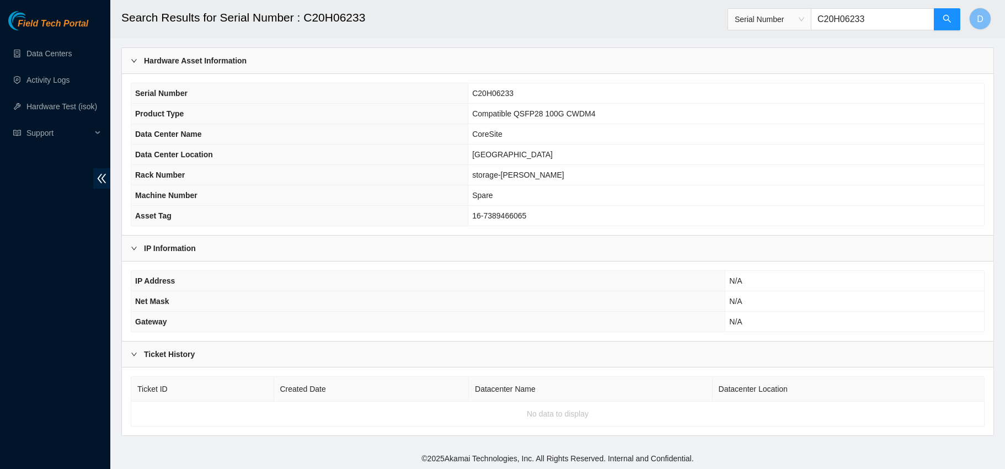
click at [834, 13] on input "C20H06233" at bounding box center [873, 19] width 124 height 22
paste input "654"
click at [940, 23] on button "button" at bounding box center [947, 19] width 26 height 22
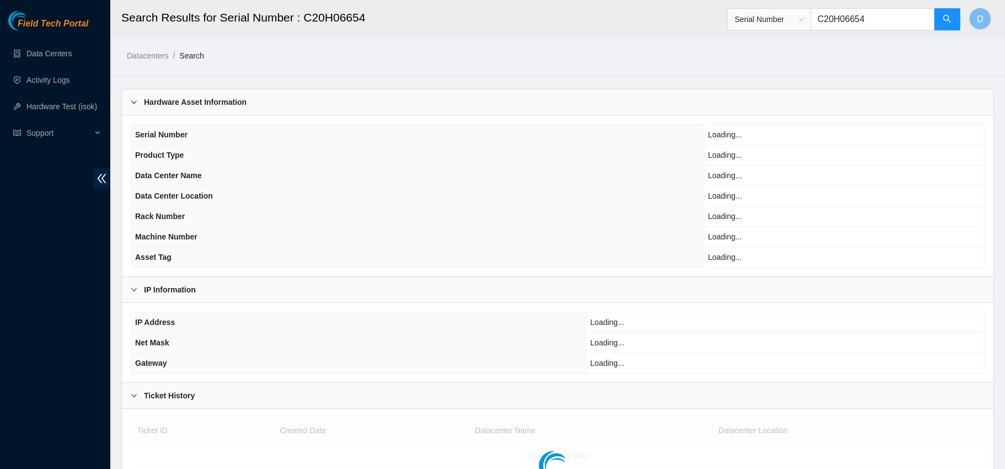
scroll to position [41, 0]
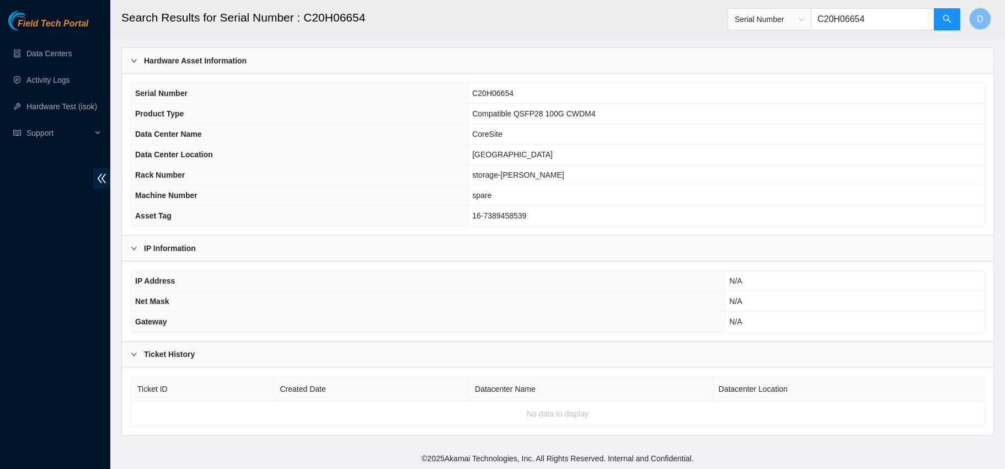
click at [840, 24] on input "C20H06654" at bounding box center [873, 19] width 124 height 22
paste input "07390035"
click at [944, 19] on icon "search" at bounding box center [947, 18] width 9 height 9
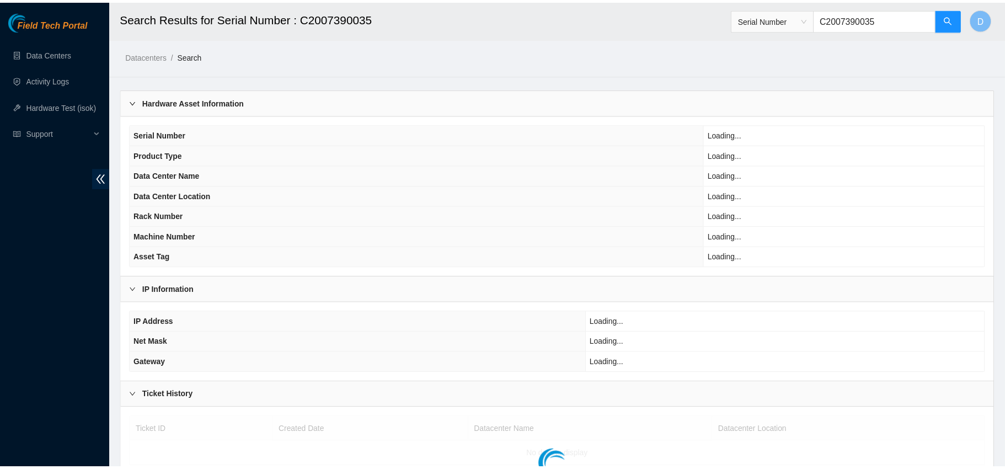
scroll to position [41, 0]
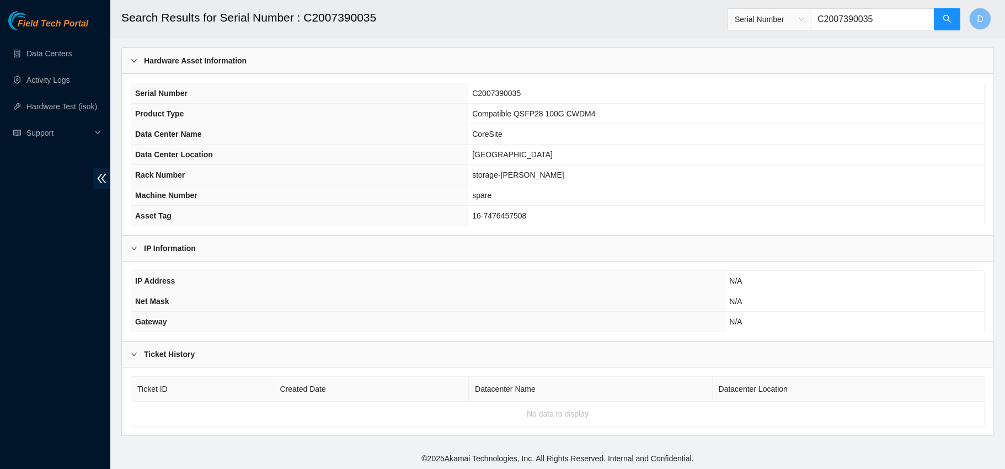
click at [858, 11] on input "C2007390035" at bounding box center [873, 19] width 124 height 22
paste input "M126"
click at [944, 16] on icon "search" at bounding box center [947, 19] width 8 height 8
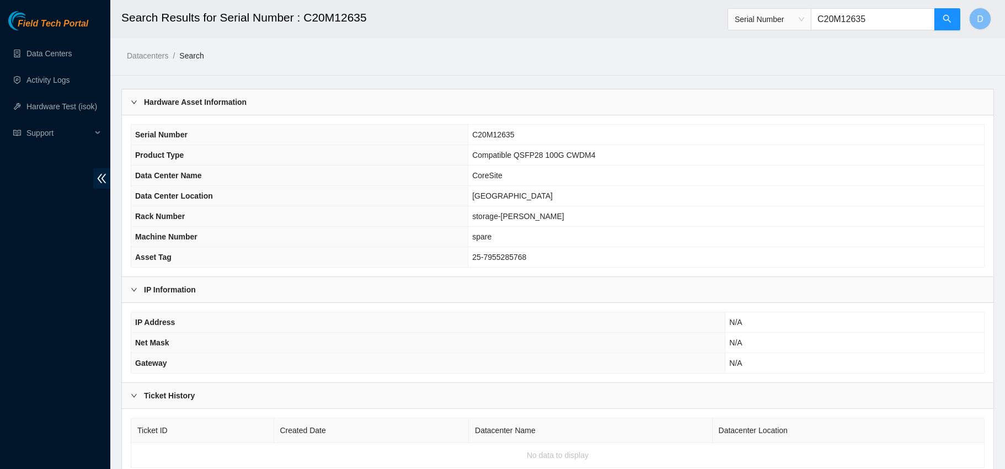
scroll to position [41, 0]
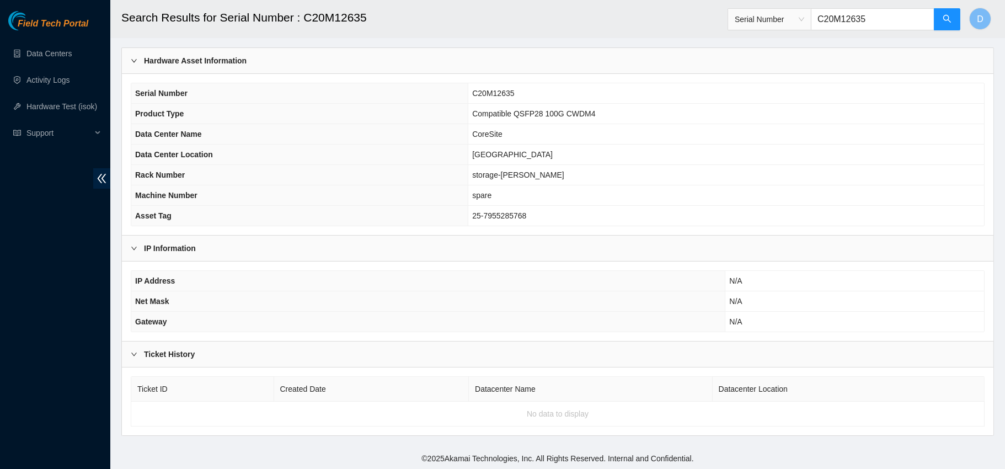
click at [825, 14] on input "C20M12635" at bounding box center [873, 19] width 124 height 22
paste input "2321"
click at [948, 20] on icon "search" at bounding box center [947, 19] width 8 height 8
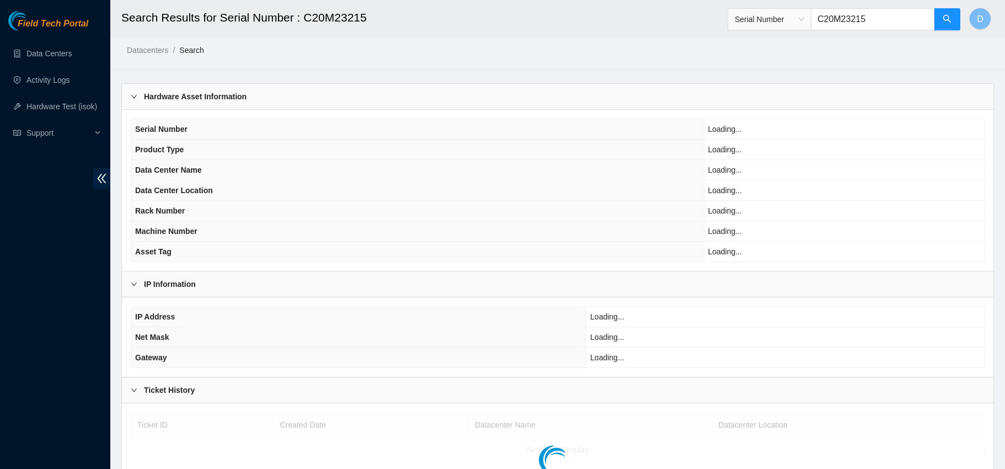
scroll to position [41, 0]
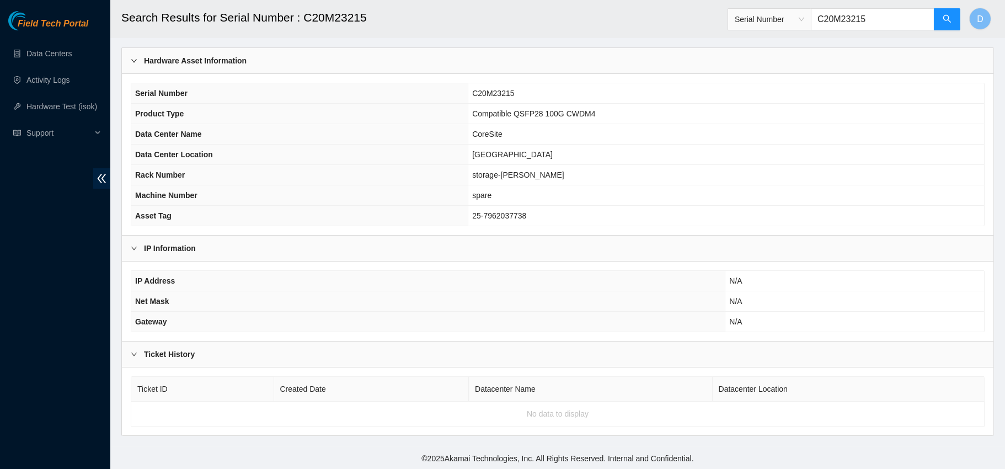
click at [830, 13] on input "C20M23215" at bounding box center [873, 19] width 124 height 22
paste input "H06857"
click at [943, 14] on button "button" at bounding box center [947, 19] width 26 height 22
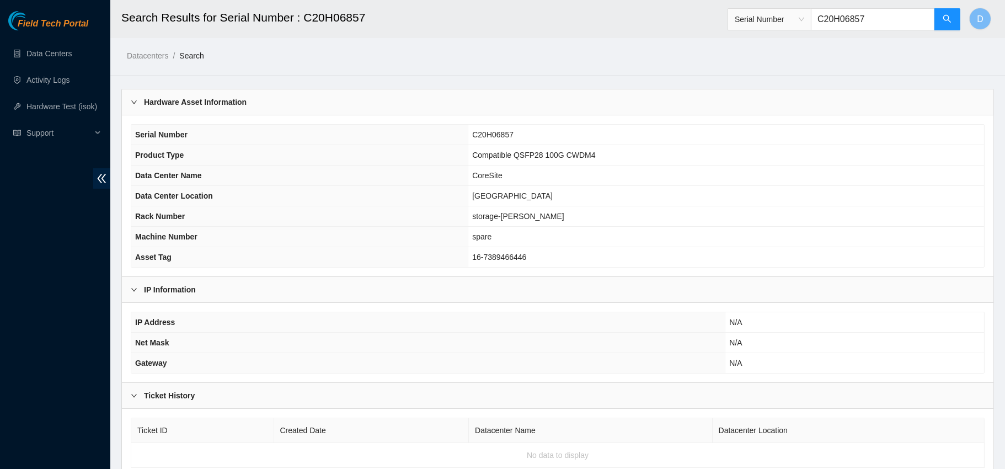
scroll to position [41, 0]
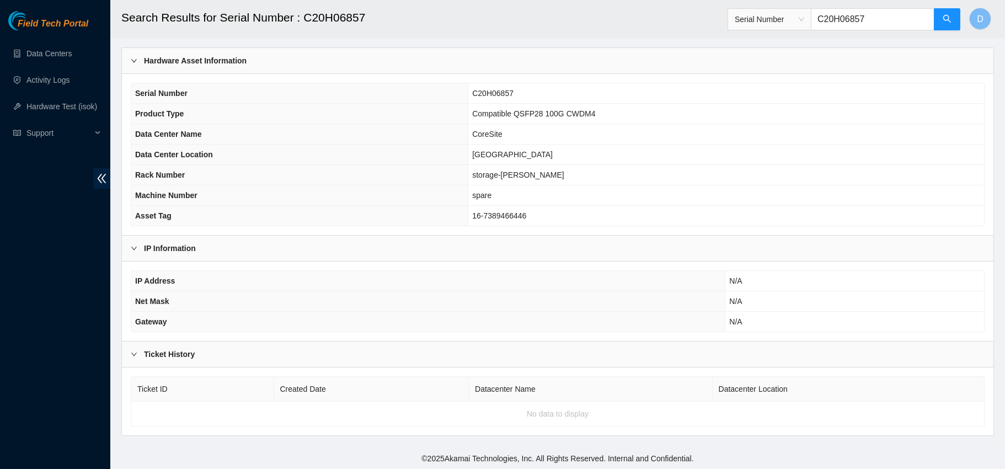
click at [836, 17] on input "C20H06857" at bounding box center [873, 19] width 124 height 22
paste input "07390599"
click at [953, 18] on button "button" at bounding box center [947, 19] width 26 height 22
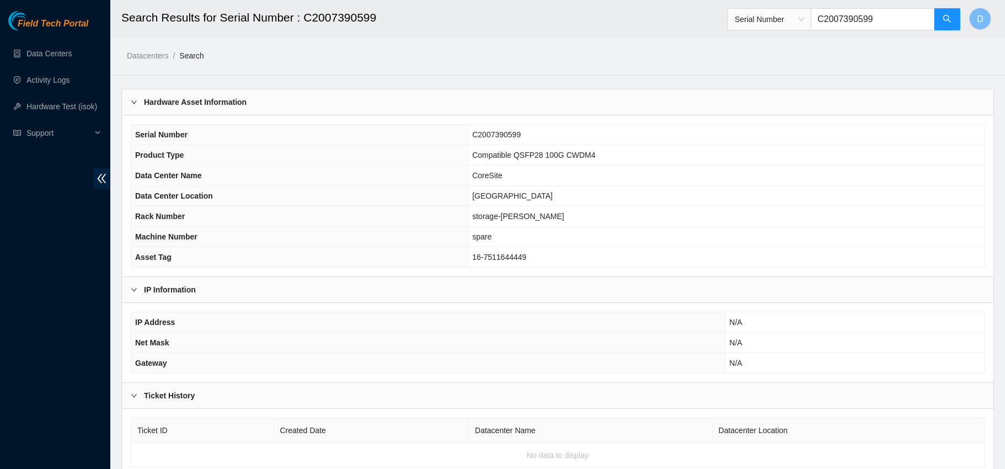
scroll to position [41, 0]
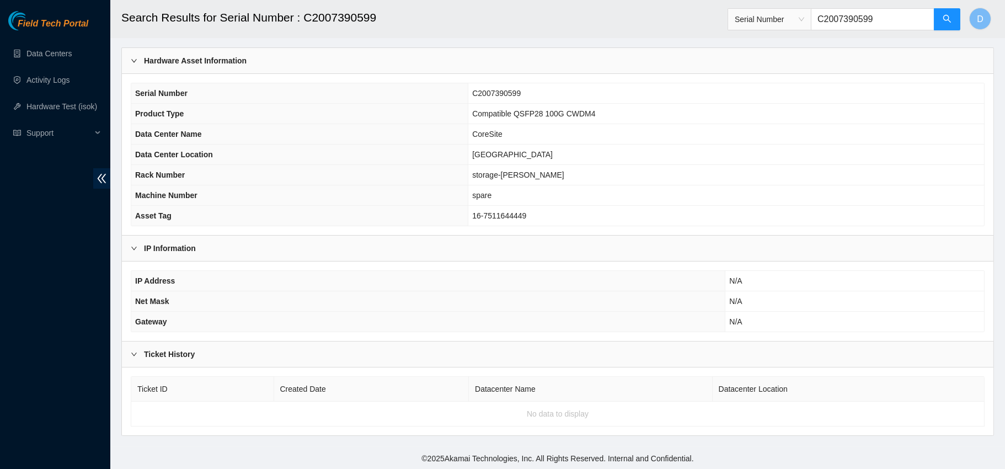
click at [835, 9] on input "C2007390599" at bounding box center [873, 19] width 124 height 22
paste input "8917"
click at [944, 20] on icon "search" at bounding box center [947, 19] width 8 height 8
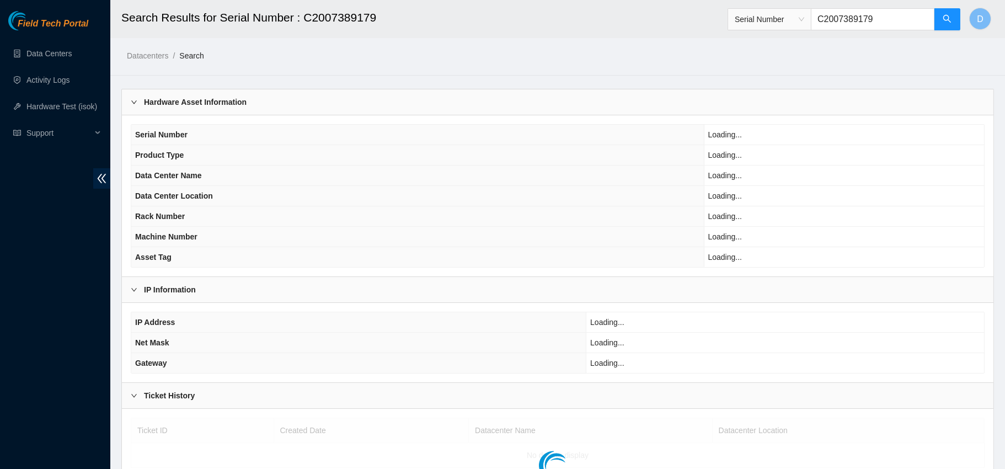
scroll to position [41, 0]
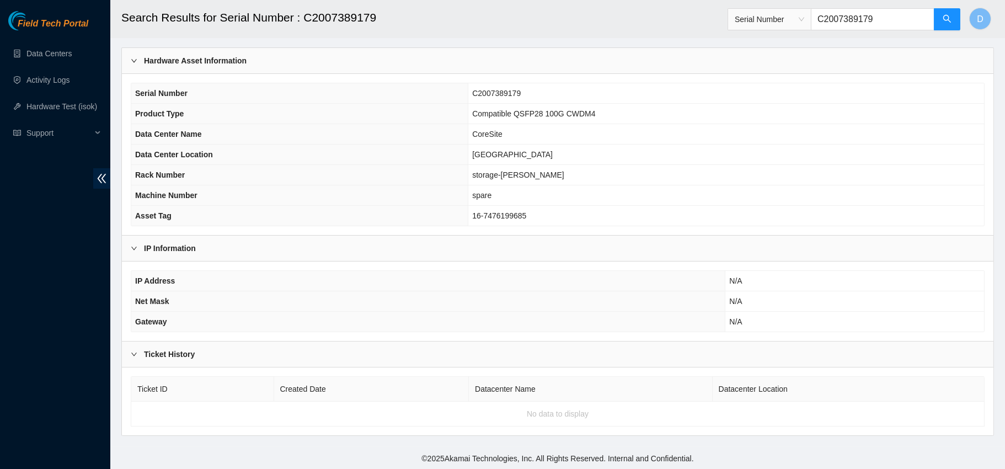
click at [861, 21] on input "C2007389179" at bounding box center [873, 19] width 124 height 22
paste input "H06124"
click at [958, 19] on button "button" at bounding box center [947, 19] width 26 height 22
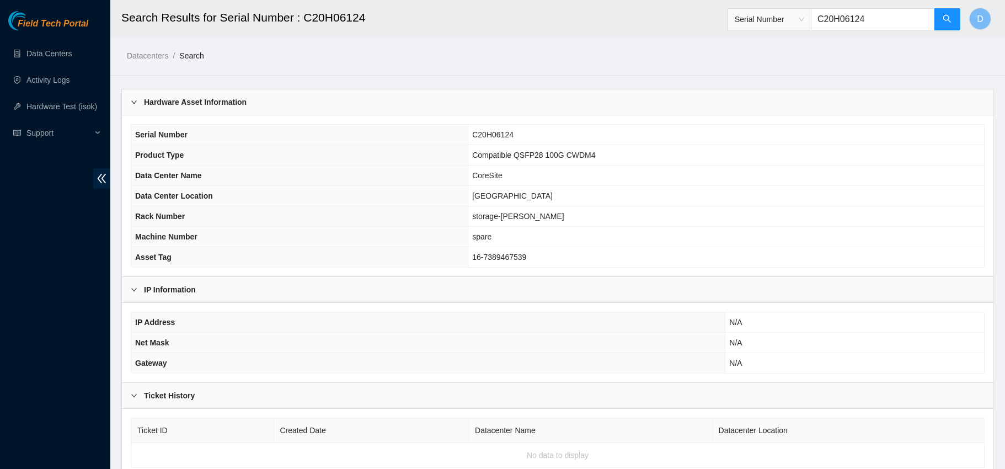
scroll to position [41, 0]
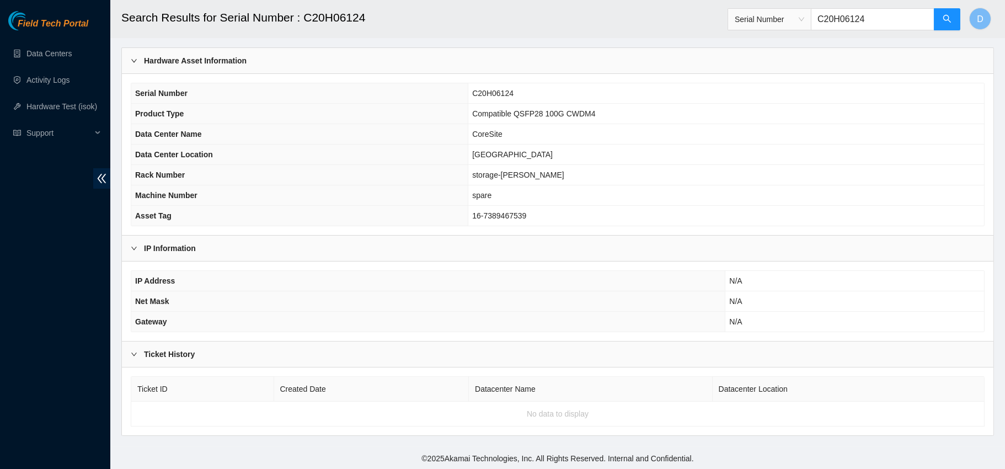
click at [842, 18] on input "C20H06124" at bounding box center [873, 19] width 124 height 22
paste input "10147440"
click at [952, 14] on button "button" at bounding box center [947, 19] width 26 height 22
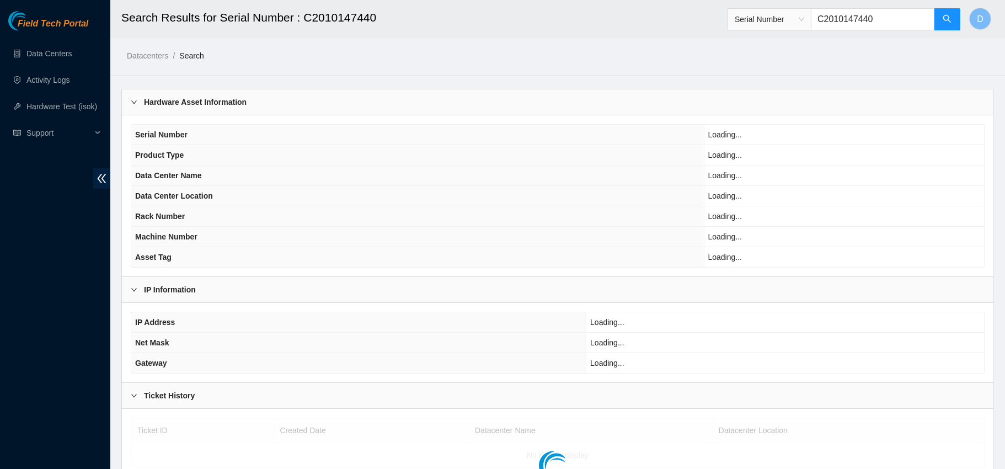
scroll to position [41, 0]
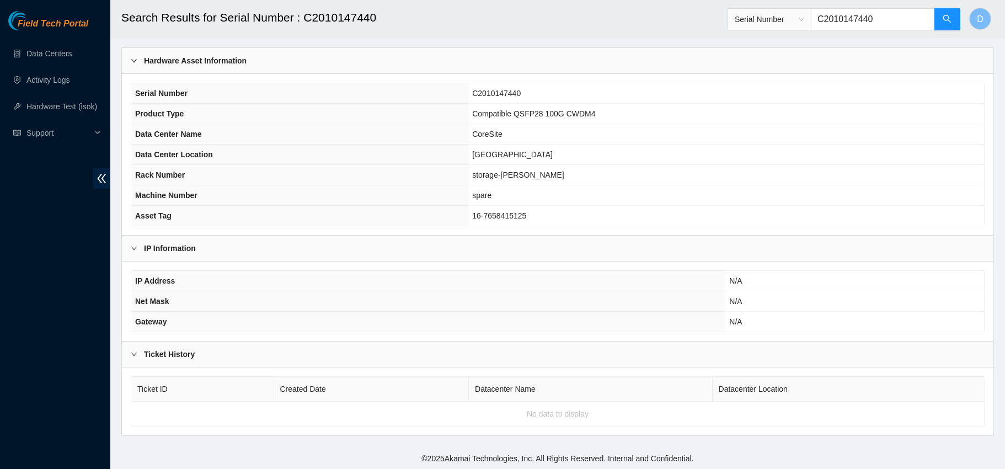
type input "C2010147440"
